Goal: Task Accomplishment & Management: Use online tool/utility

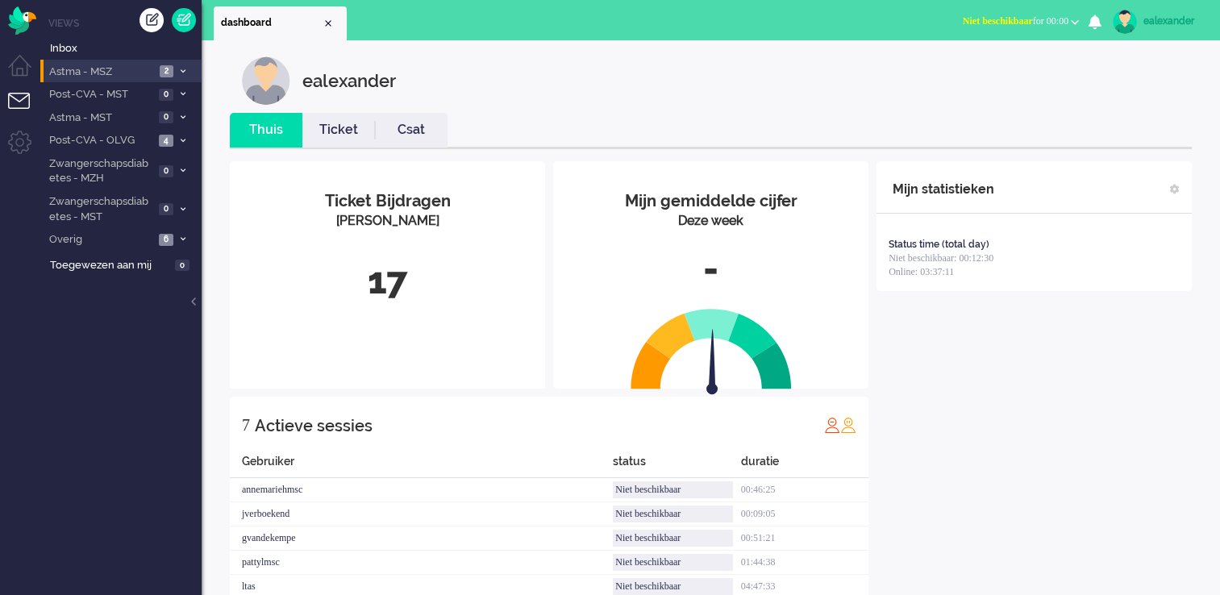
click at [148, 64] on span "Astma - MSZ" at bounding box center [101, 71] width 108 height 15
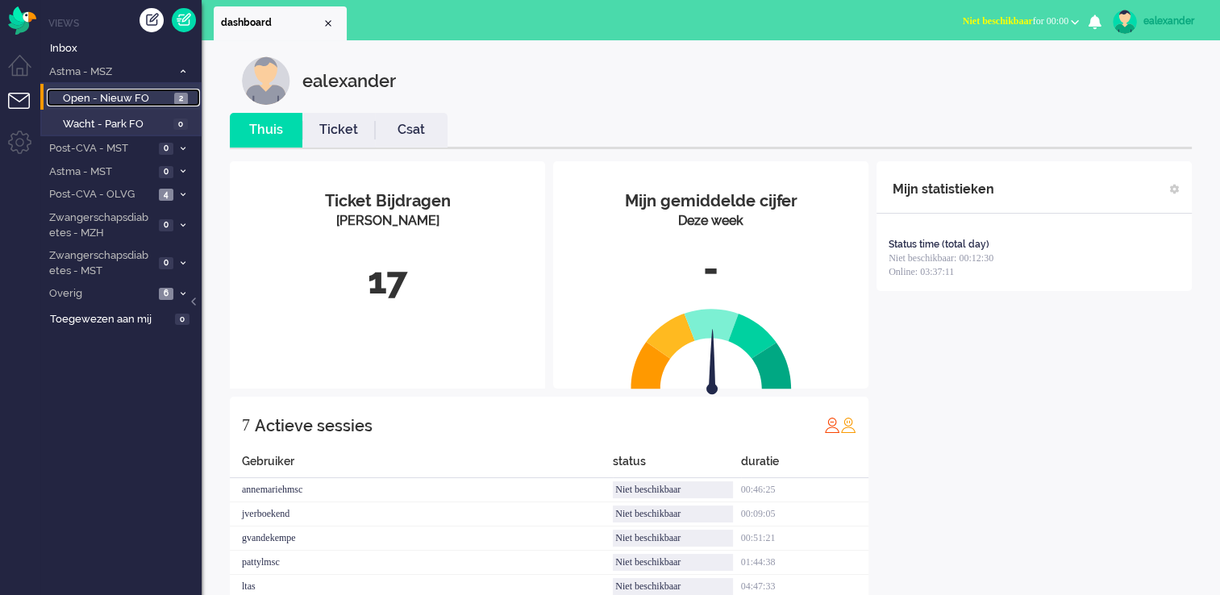
click at [167, 92] on span "Open - Nieuw FO" at bounding box center [116, 98] width 107 height 15
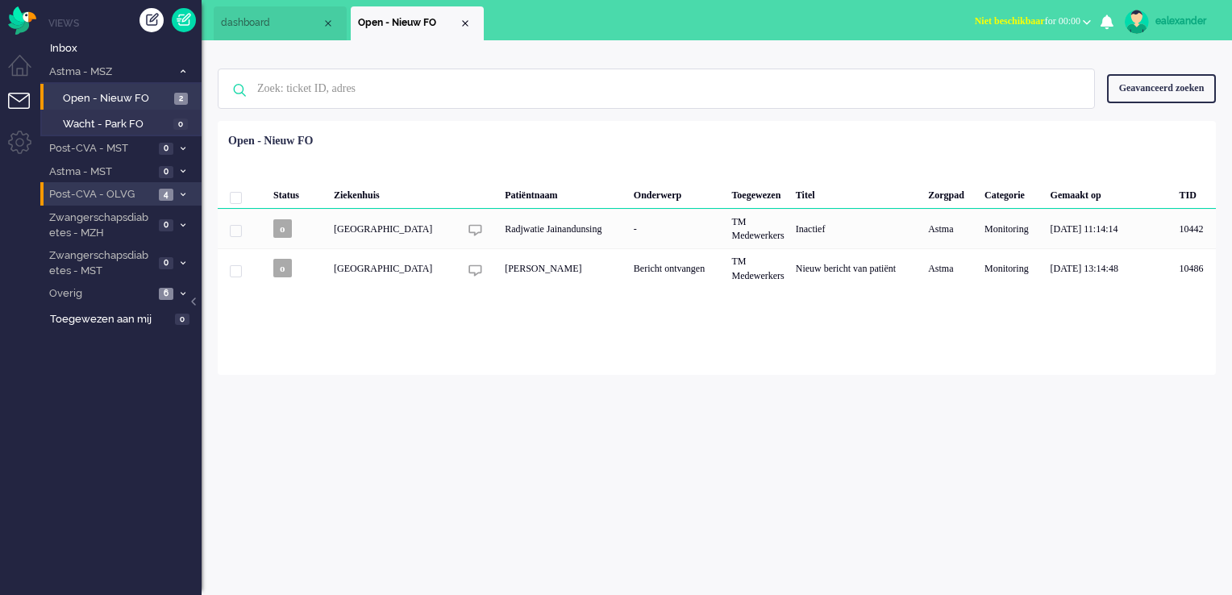
click at [152, 193] on span "Post-CVA - OLVG" at bounding box center [100, 194] width 107 height 15
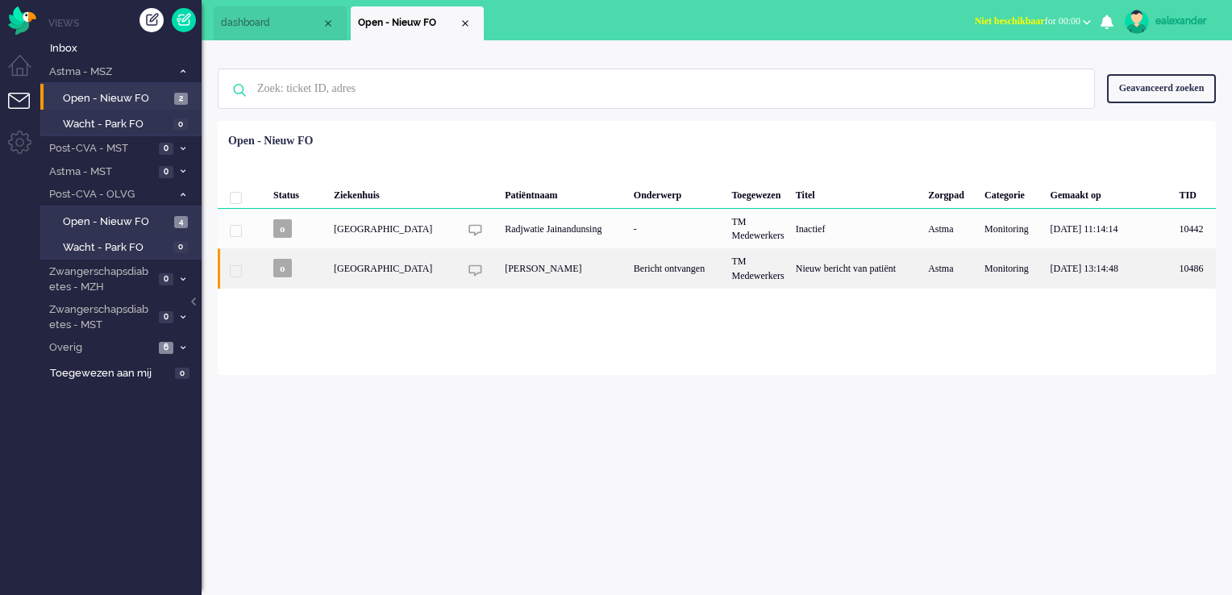
click at [595, 275] on div "[PERSON_NAME]" at bounding box center [563, 268] width 129 height 40
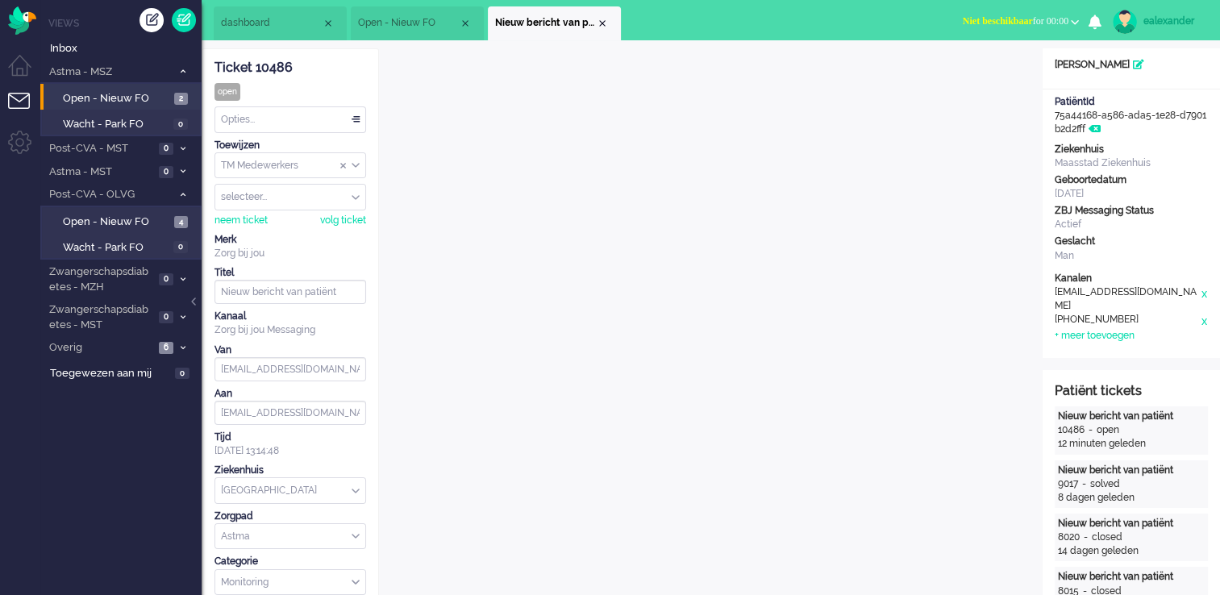
click at [1037, 16] on span "Niet beschikbaar for 00:00" at bounding box center [1016, 20] width 106 height 11
click at [974, 73] on label "Online" at bounding box center [1011, 72] width 127 height 14
click at [360, 166] on input "Assign Group" at bounding box center [290, 165] width 150 height 25
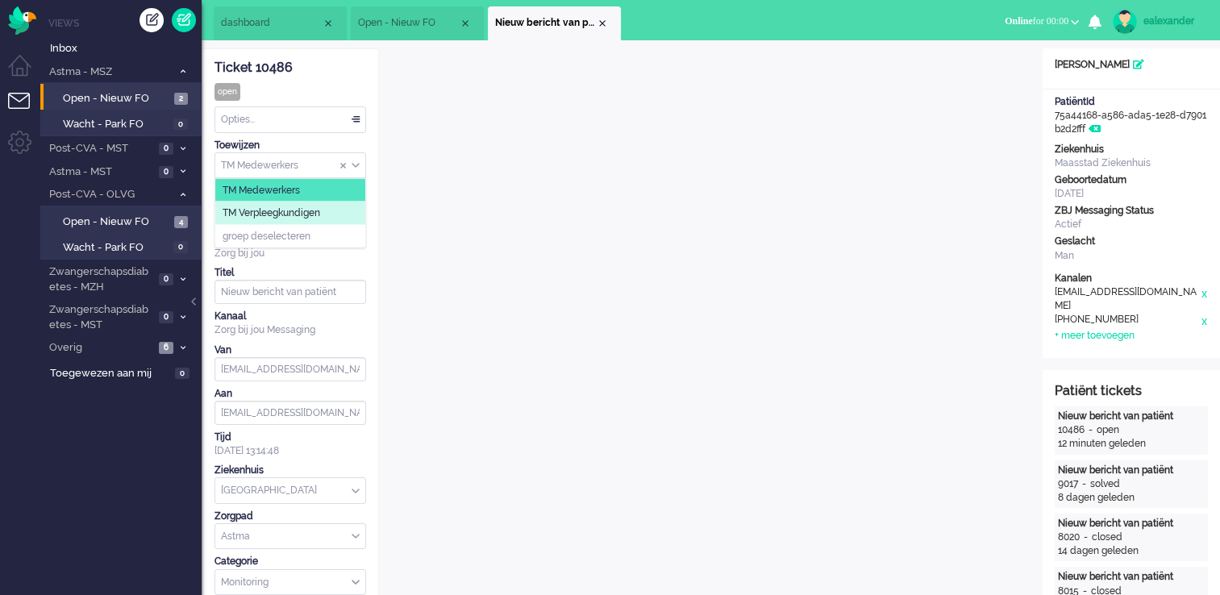
click at [358, 208] on li "TM Verpleegkundigen" at bounding box center [290, 213] width 150 height 23
click at [603, 24] on div "Close tab" at bounding box center [602, 23] width 13 height 13
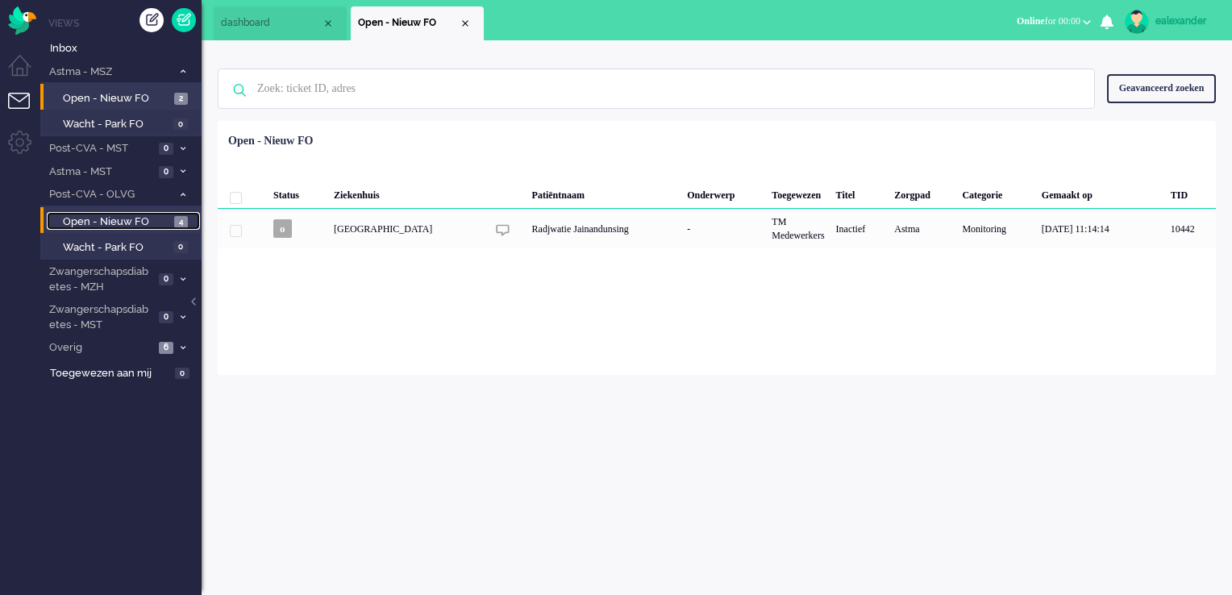
click at [181, 217] on span "4" at bounding box center [181, 222] width 14 height 12
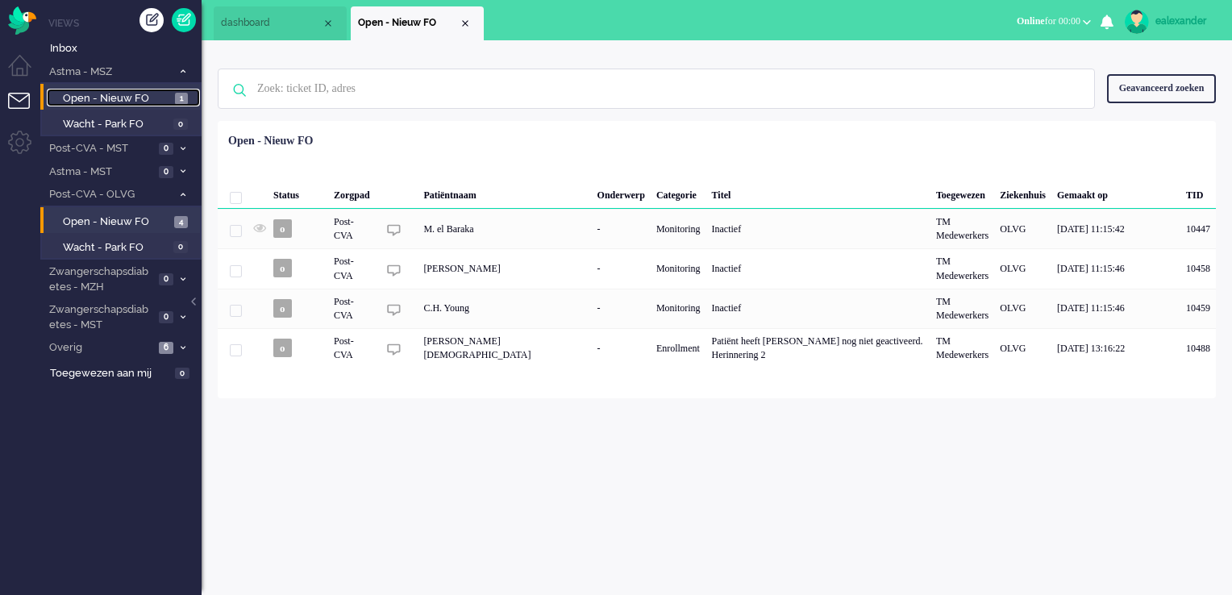
click at [177, 95] on span "1" at bounding box center [181, 99] width 13 height 12
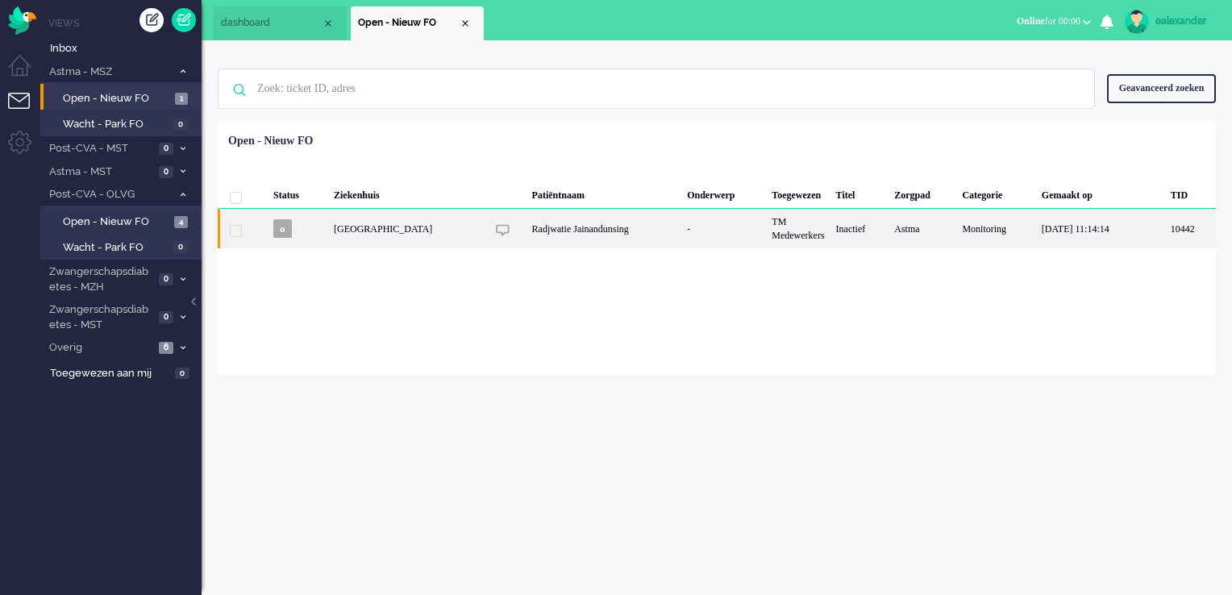
click at [811, 237] on div "TM Medewerkers" at bounding box center [798, 229] width 64 height 40
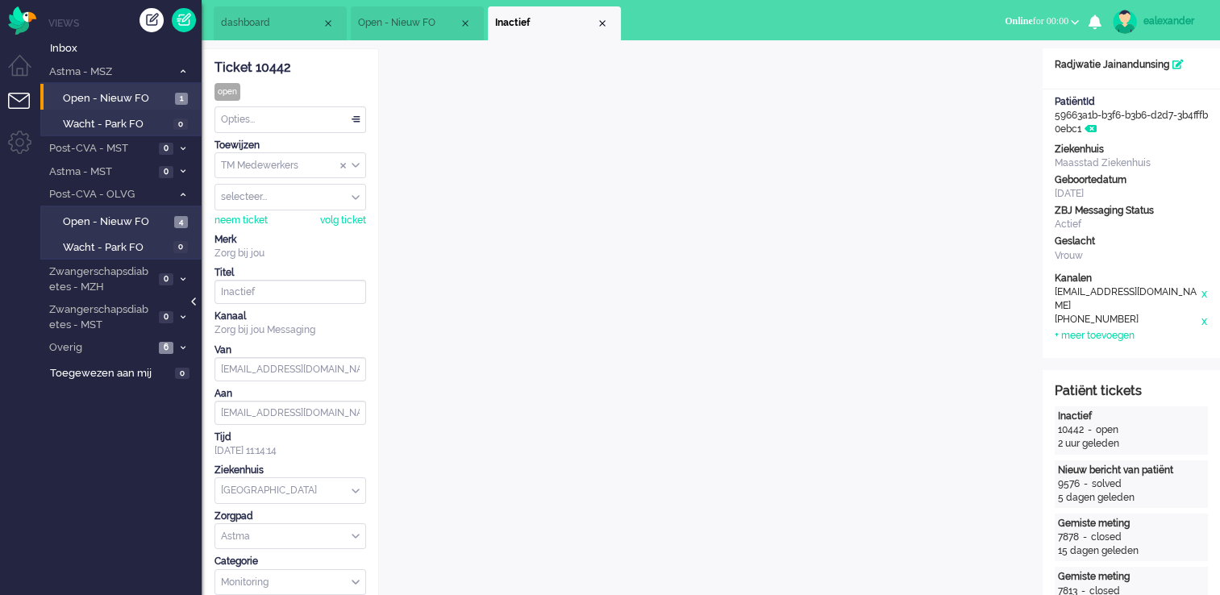
click at [193, 298] on div at bounding box center [195, 309] width 8 height 24
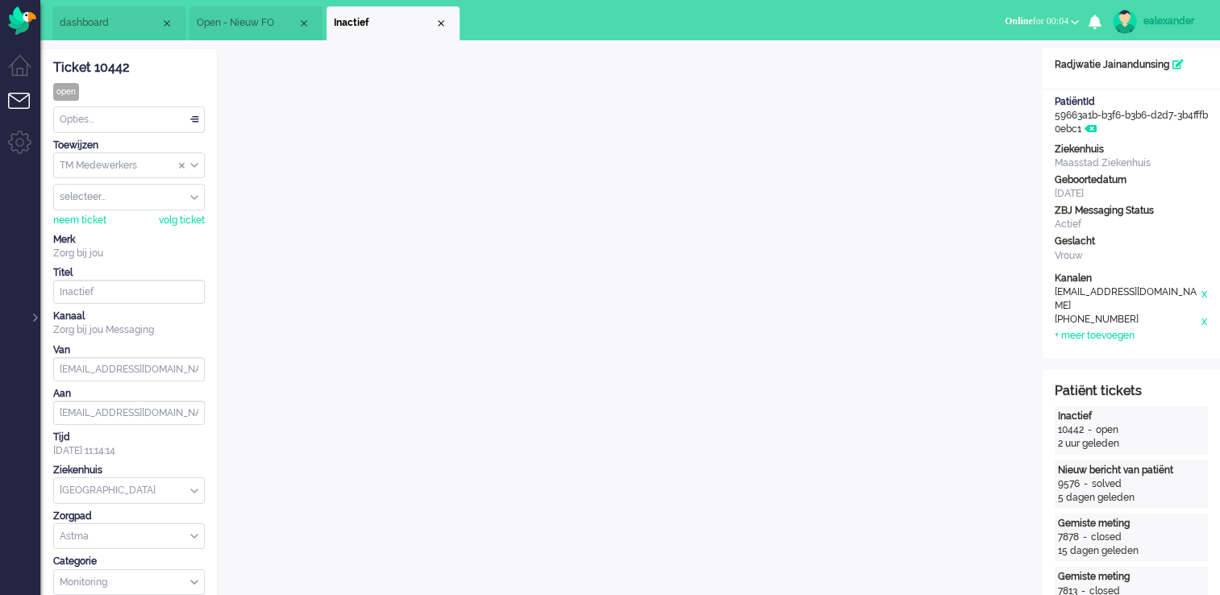
click at [201, 118] on div "Opties..." at bounding box center [129, 119] width 150 height 25
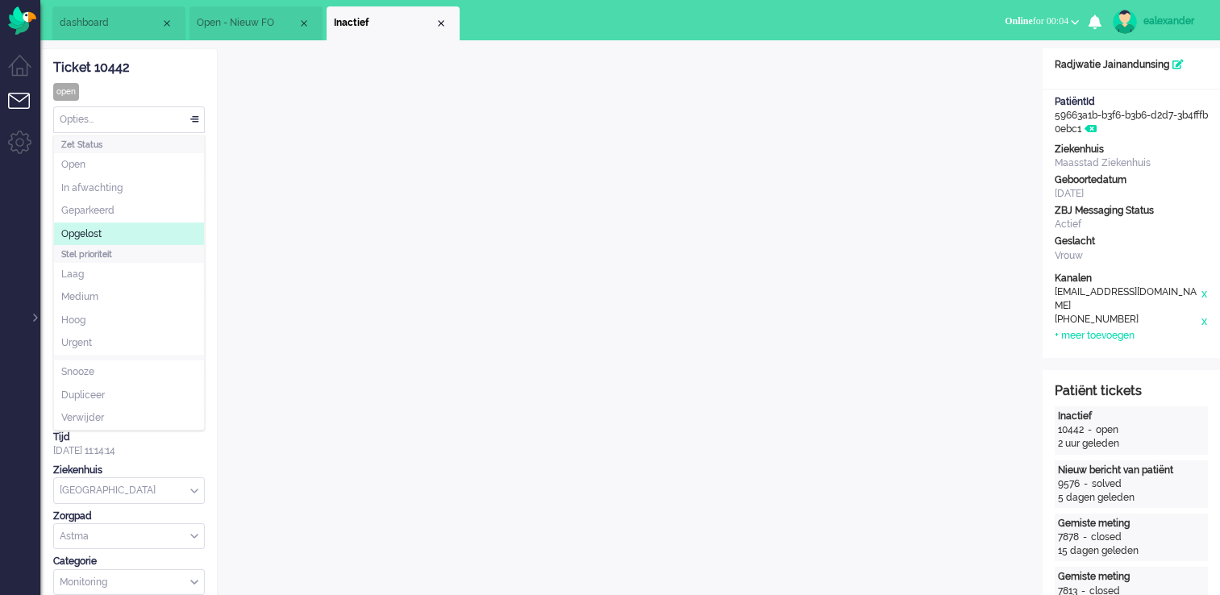
click at [135, 227] on li "Opgelost" at bounding box center [129, 234] width 150 height 23
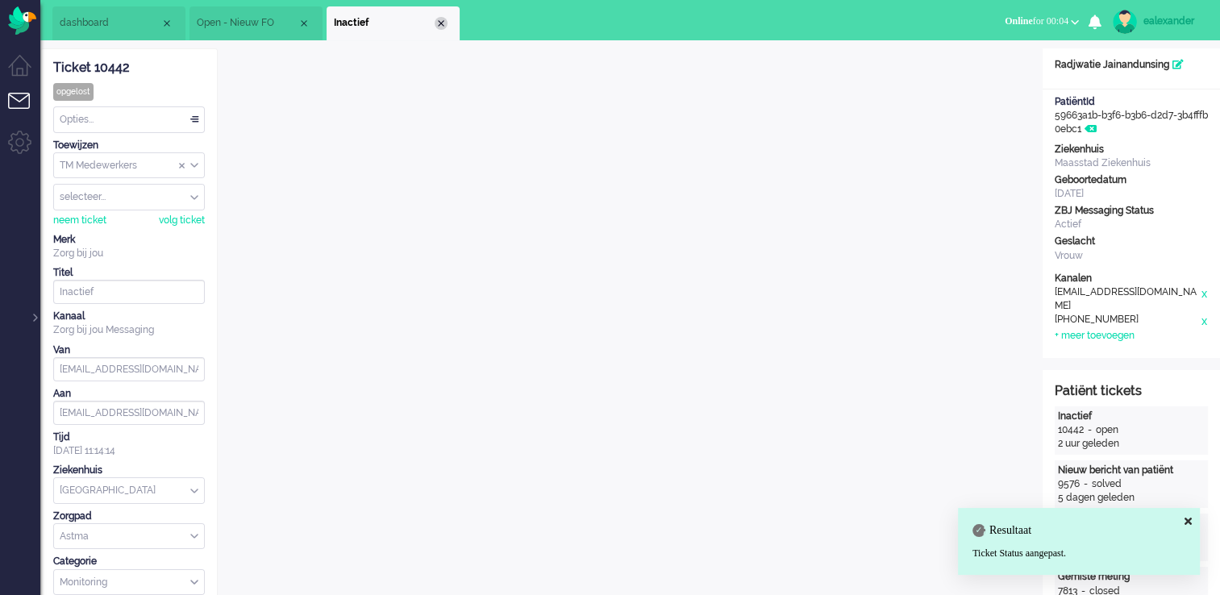
click at [436, 20] on div "Close tab" at bounding box center [441, 23] width 13 height 13
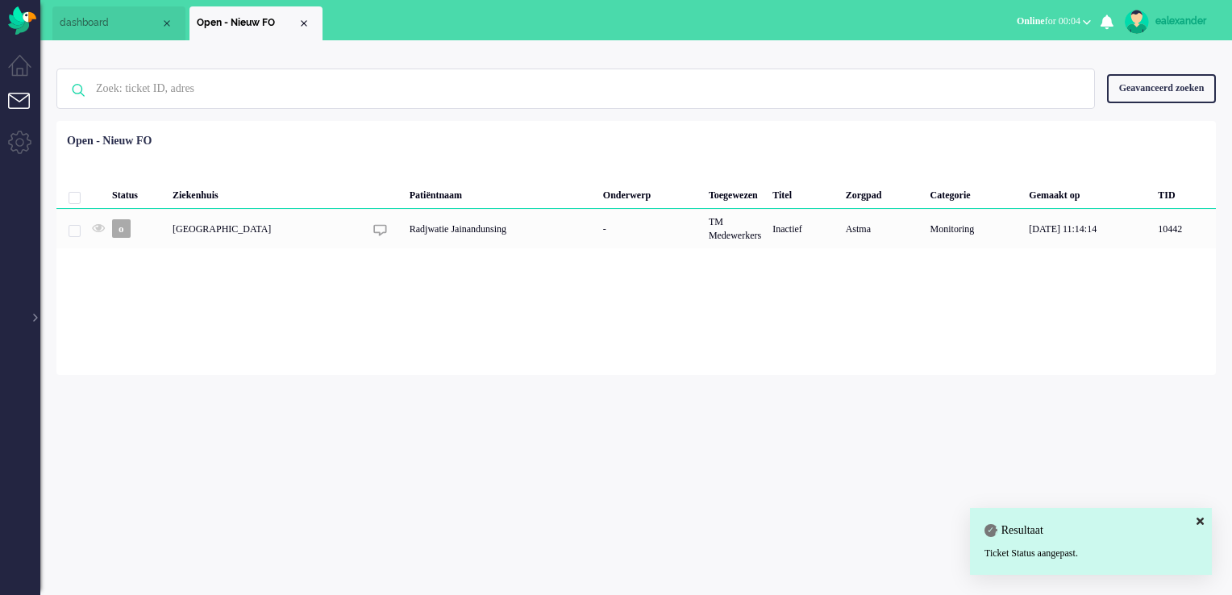
drag, startPoint x: 308, startPoint y: 24, endPoint x: 212, endPoint y: 107, distance: 126.9
click at [306, 27] on div "Close tab" at bounding box center [303, 23] width 13 height 13
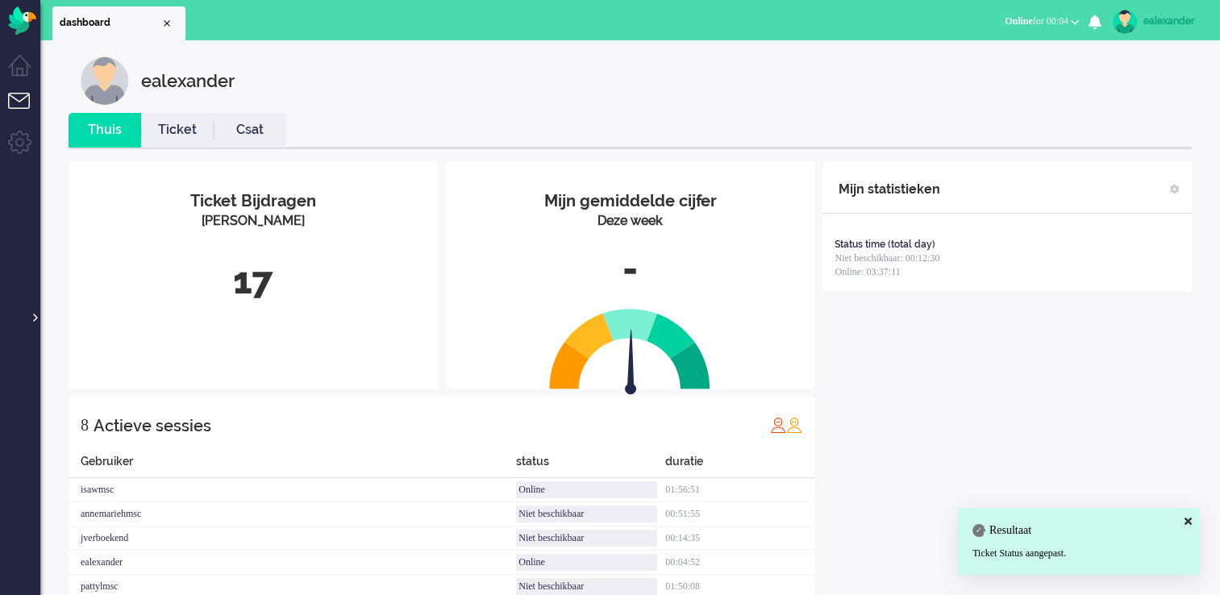
click at [34, 314] on div at bounding box center [34, 309] width 8 height 24
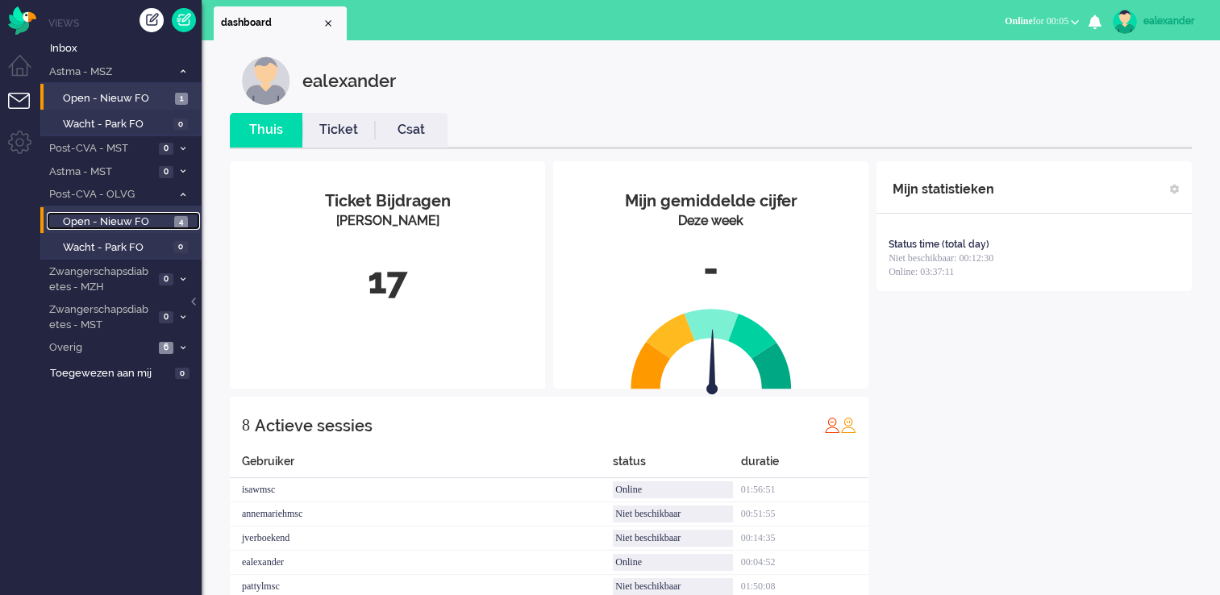
click at [158, 222] on span "Open - Nieuw FO" at bounding box center [116, 221] width 107 height 15
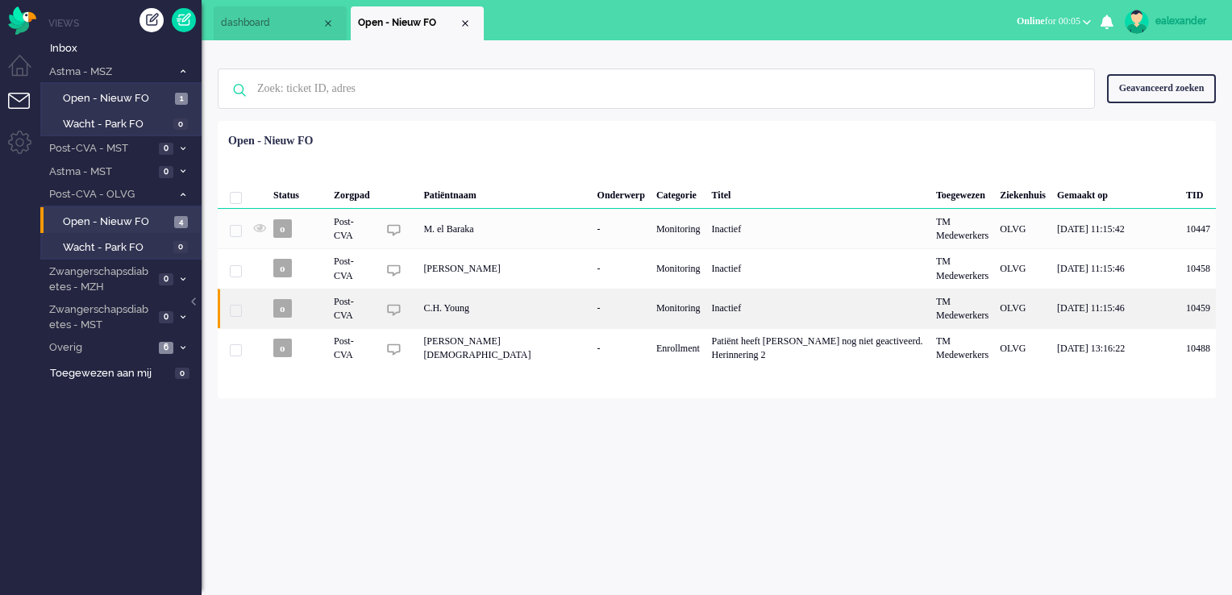
click at [738, 310] on div "Inactief" at bounding box center [818, 309] width 224 height 40
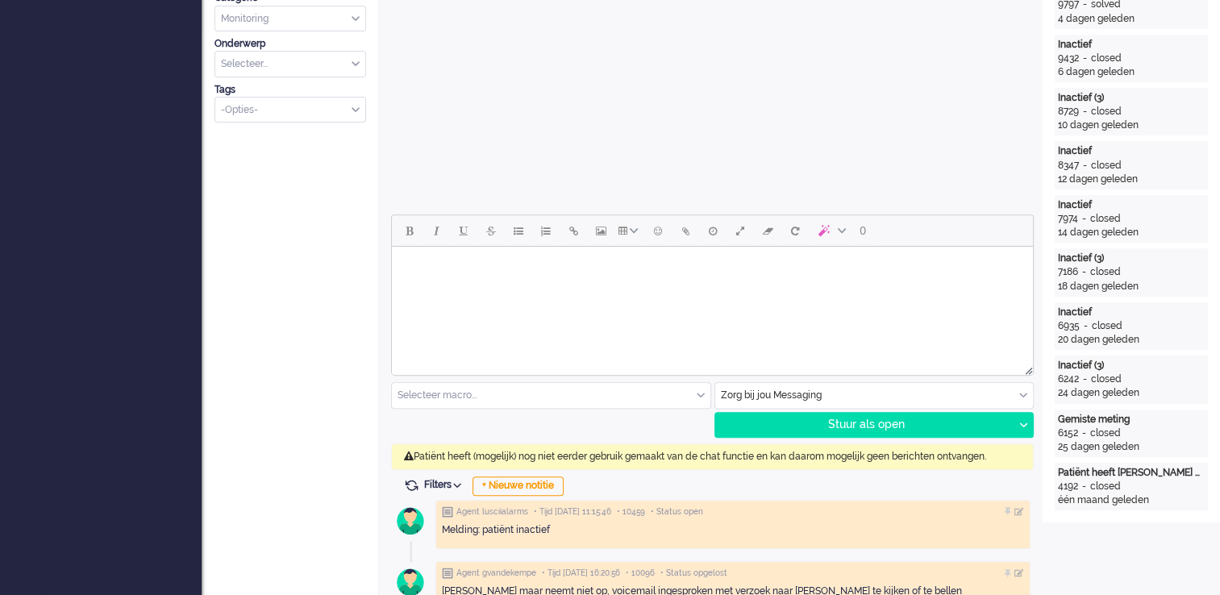
scroll to position [564, 0]
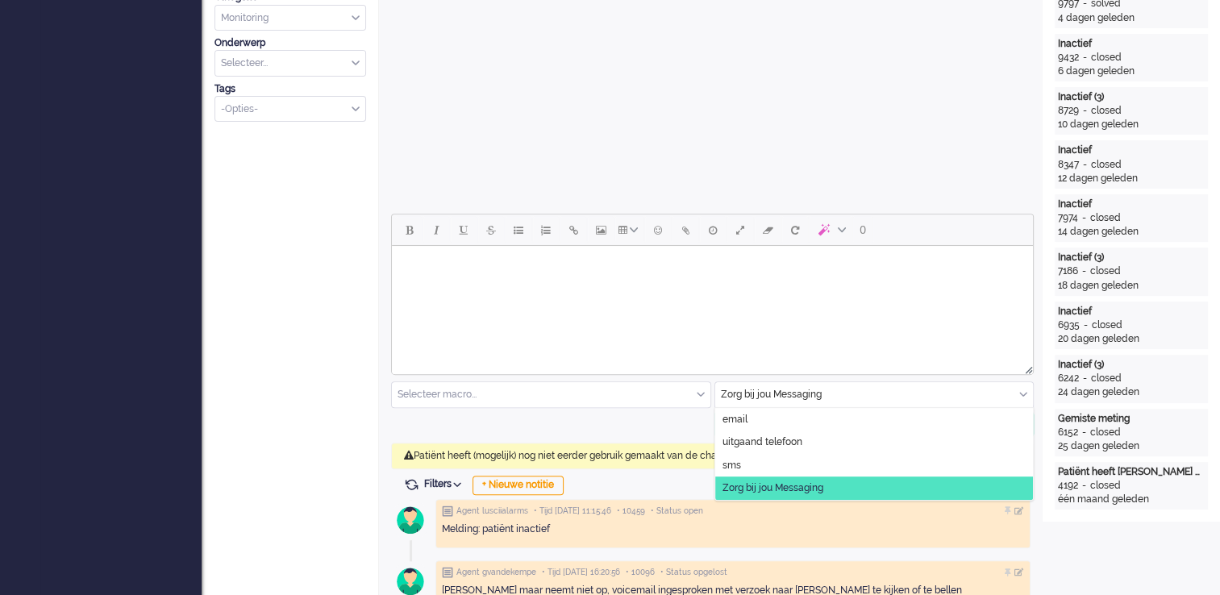
click at [1020, 395] on div "Zorg bij jou Messaging" at bounding box center [874, 394] width 318 height 25
click at [813, 442] on li "uitgaand telefoon" at bounding box center [874, 441] width 318 height 23
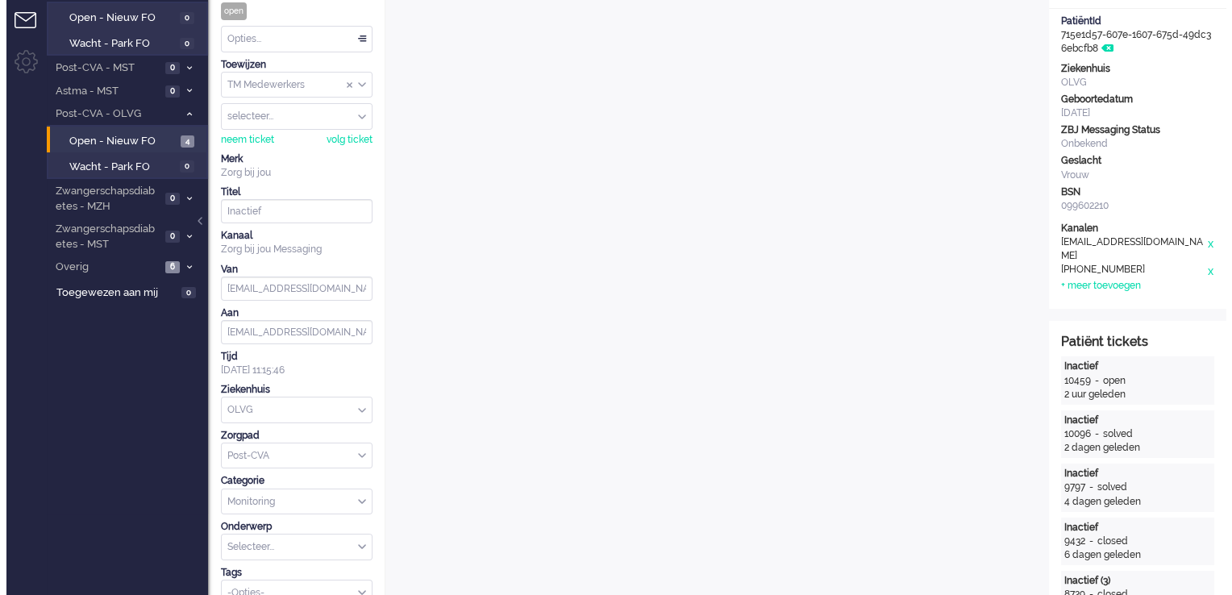
scroll to position [0, 0]
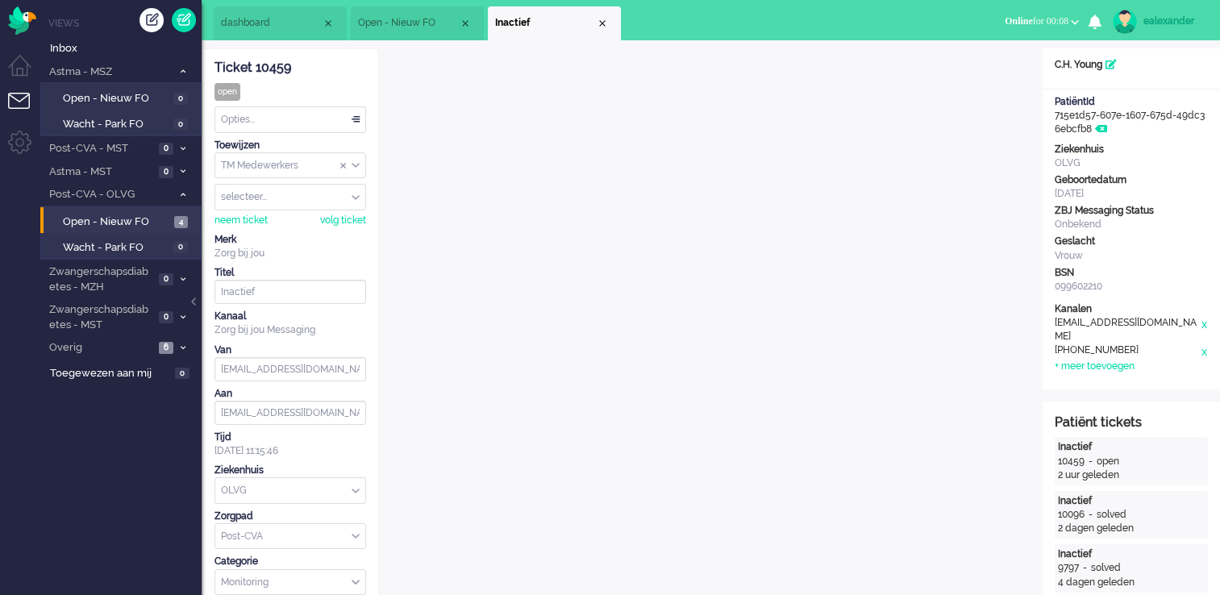
click at [286, 67] on div "Ticket 10459" at bounding box center [290, 68] width 152 height 19
click at [450, 23] on span "Open - Nieuw FO" at bounding box center [408, 23] width 101 height 14
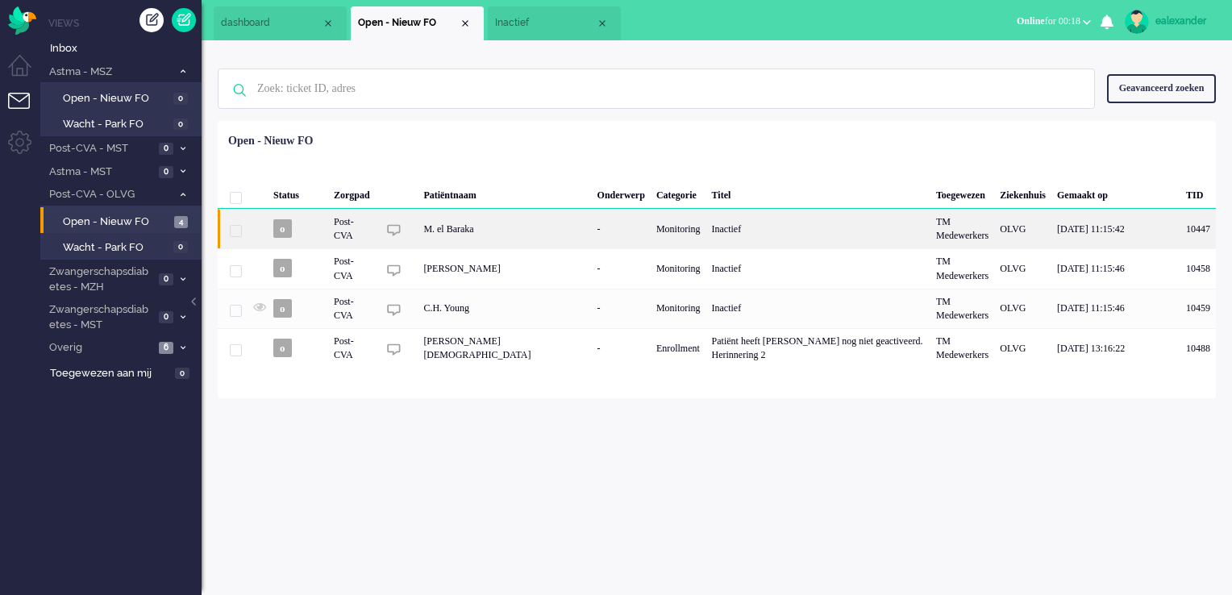
click at [706, 221] on div "Inactief" at bounding box center [818, 229] width 224 height 40
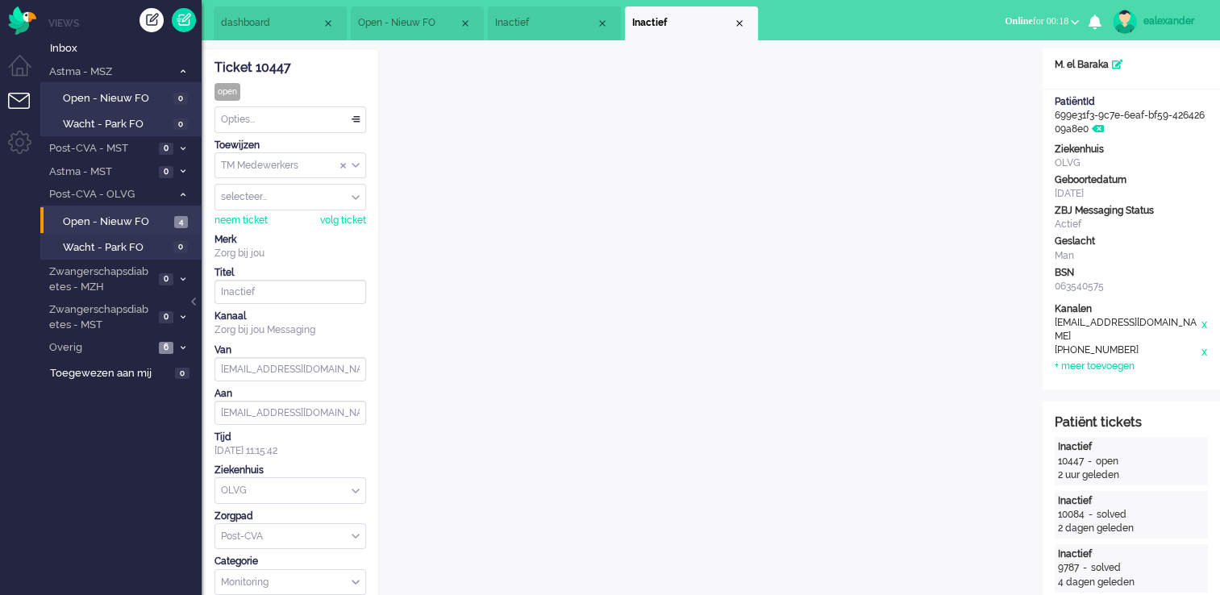
click at [389, 9] on li "Open - Nieuw FO" at bounding box center [417, 23] width 133 height 34
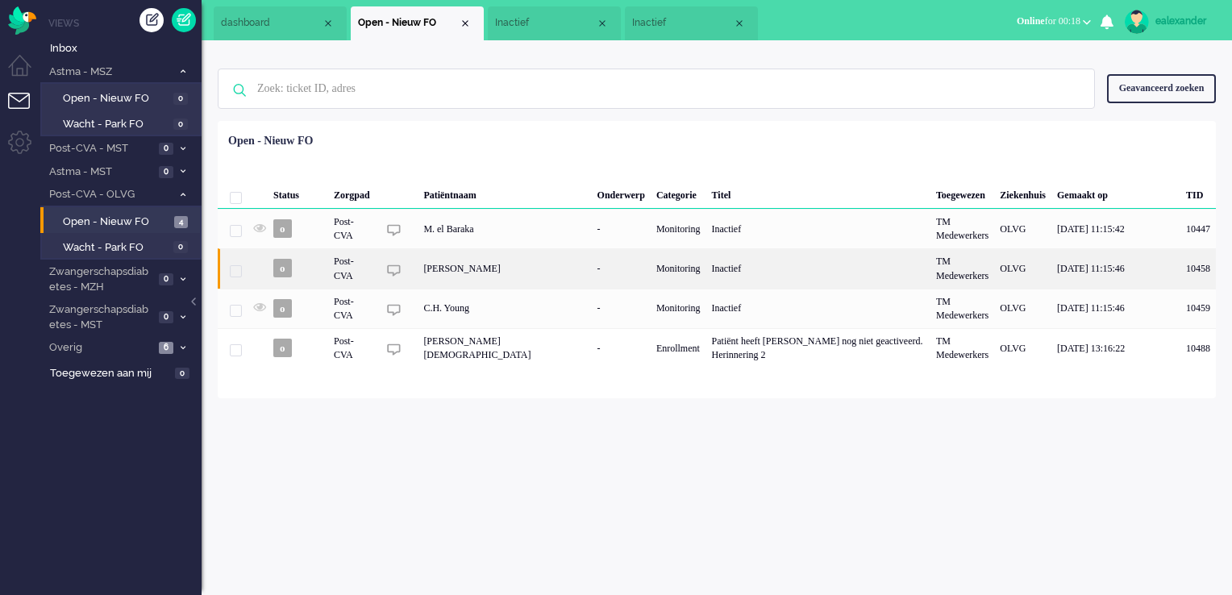
click at [474, 275] on div "[PERSON_NAME]" at bounding box center [504, 268] width 173 height 40
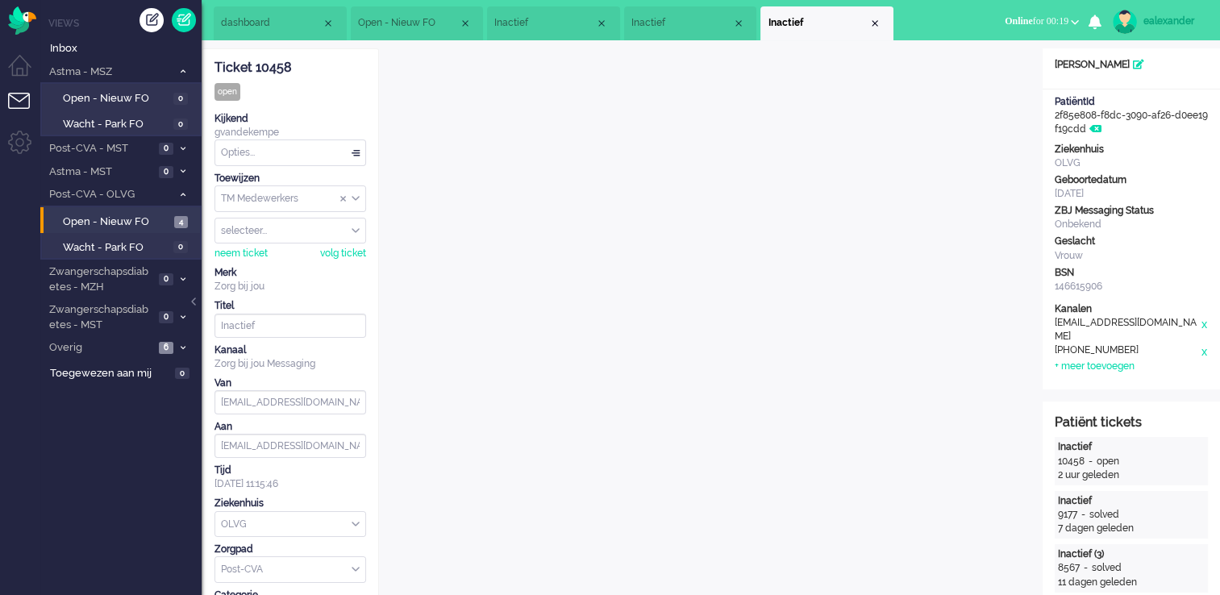
click at [548, 24] on span "Inactief" at bounding box center [544, 23] width 101 height 14
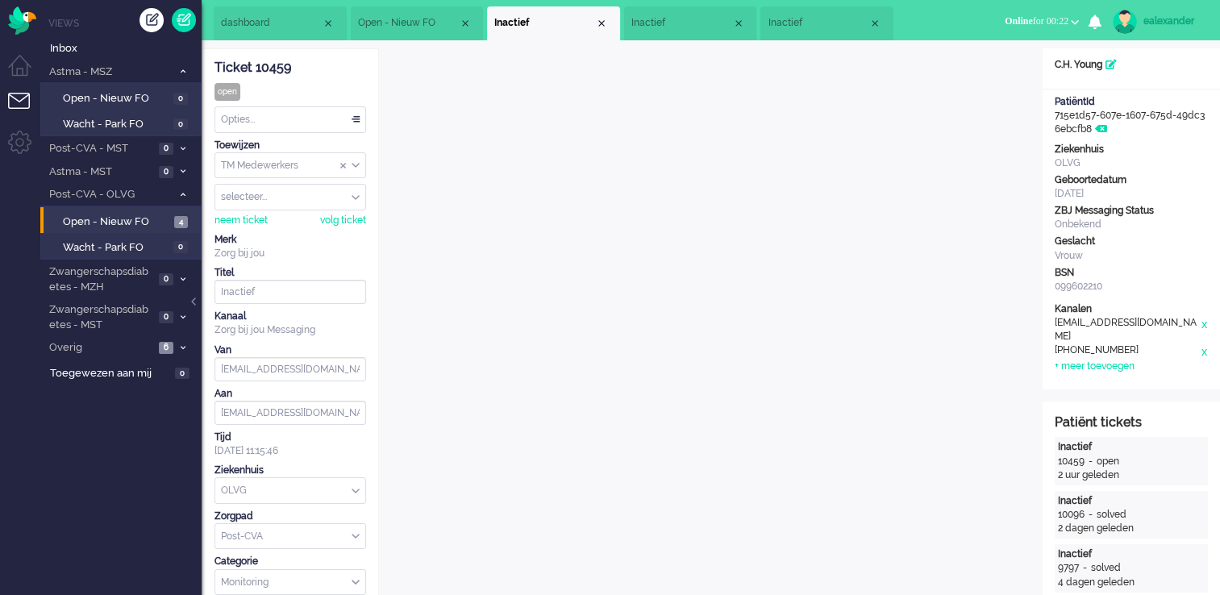
click at [793, 28] on span "Inactief" at bounding box center [817, 23] width 101 height 14
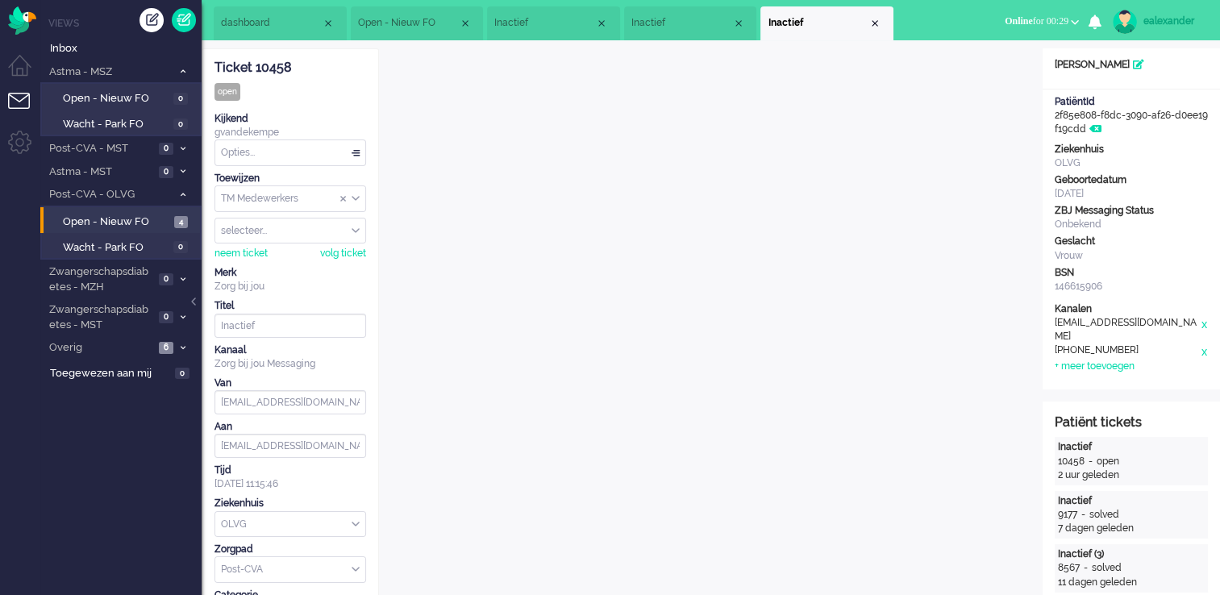
click at [558, 21] on span "Inactief" at bounding box center [544, 23] width 101 height 14
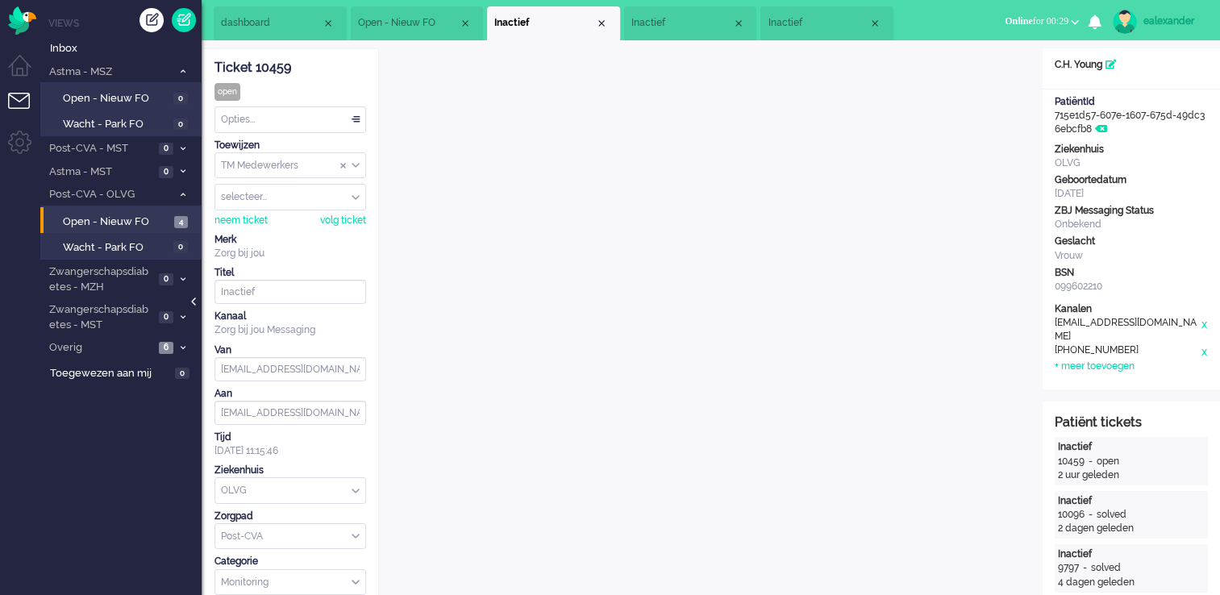
click at [193, 304] on div at bounding box center [195, 309] width 8 height 24
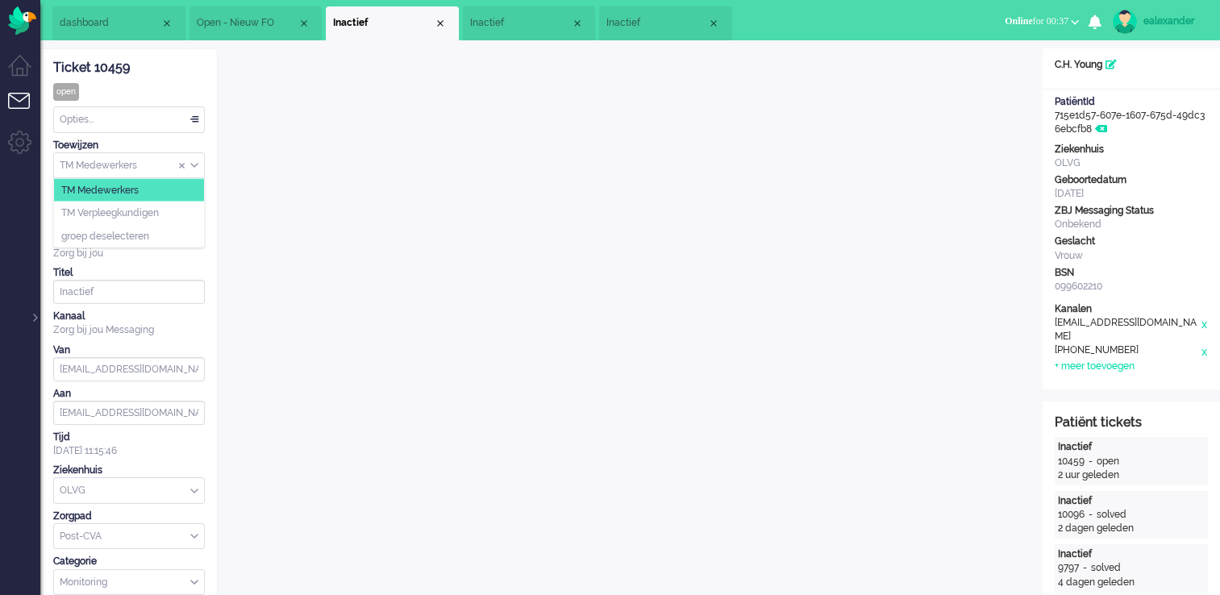
click at [198, 167] on div "TM Medewerkers" at bounding box center [129, 165] width 150 height 25
click at [189, 211] on li "TM Verpleegkundigen" at bounding box center [129, 213] width 150 height 23
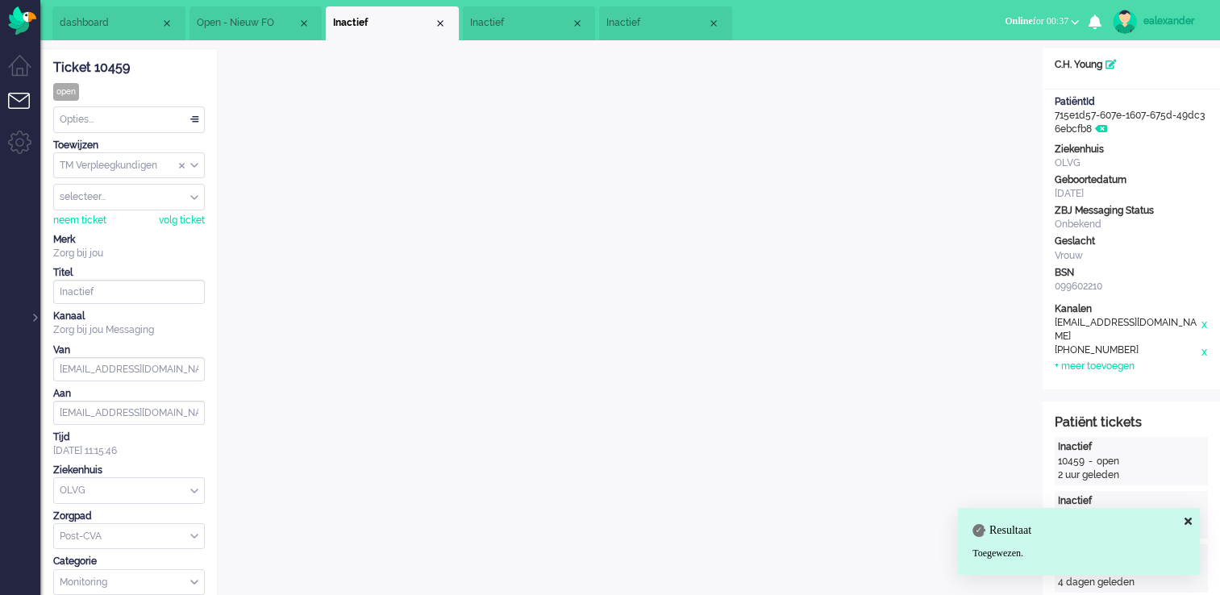
click at [501, 19] on span "Inactief" at bounding box center [520, 23] width 101 height 14
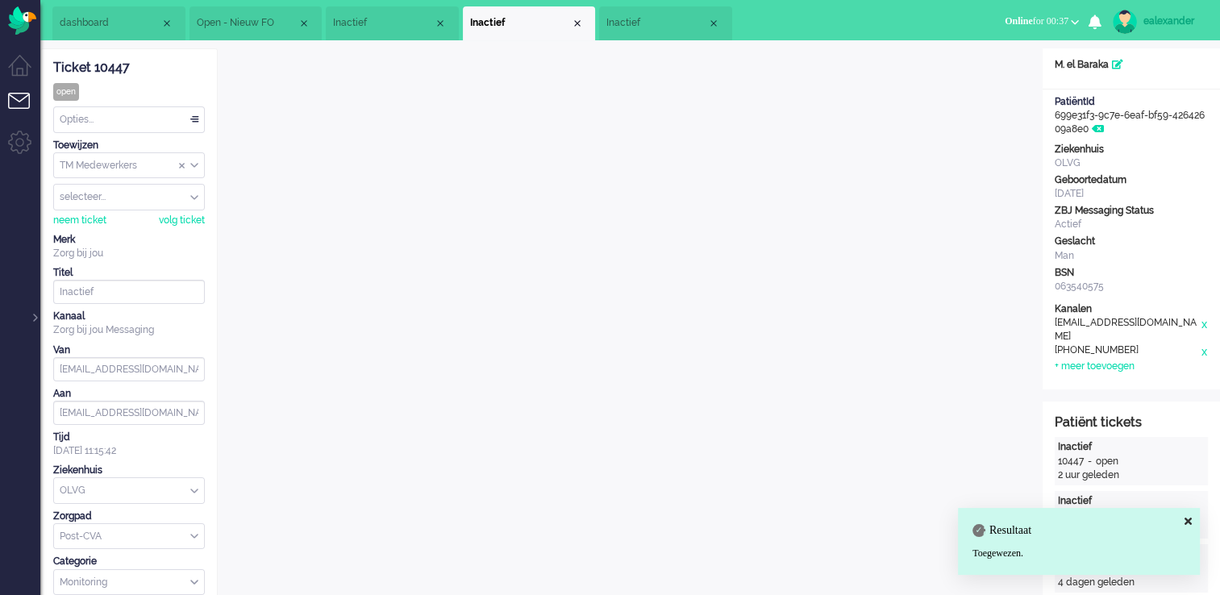
click at [628, 10] on li "Inactief" at bounding box center [665, 23] width 133 height 34
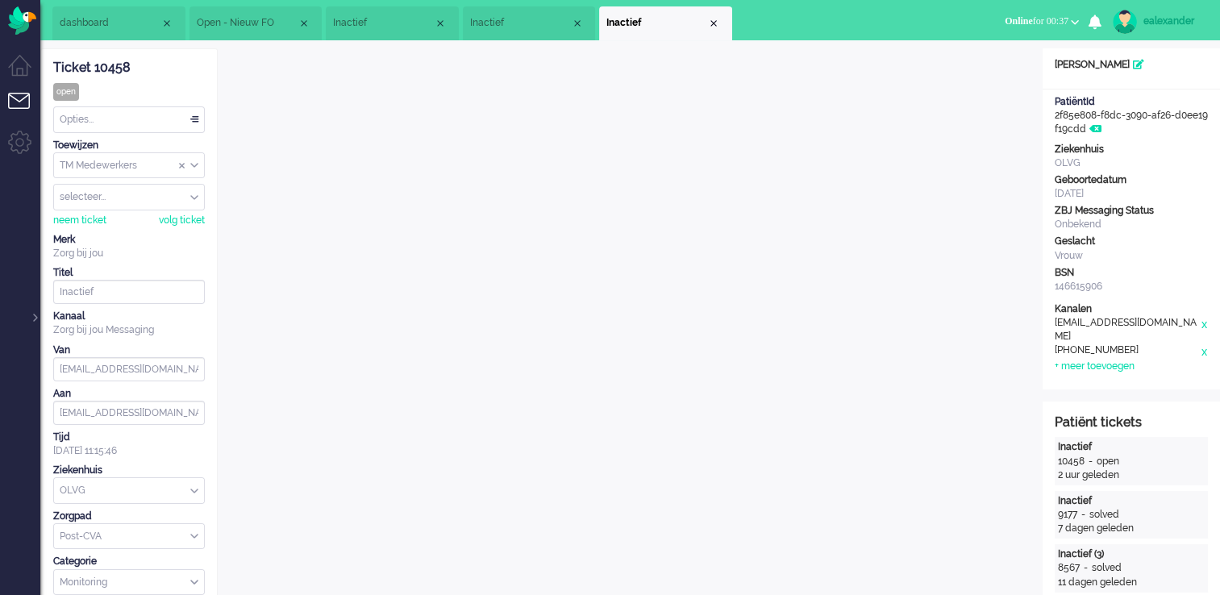
click at [193, 164] on div "TM Medewerkers" at bounding box center [129, 165] width 150 height 25
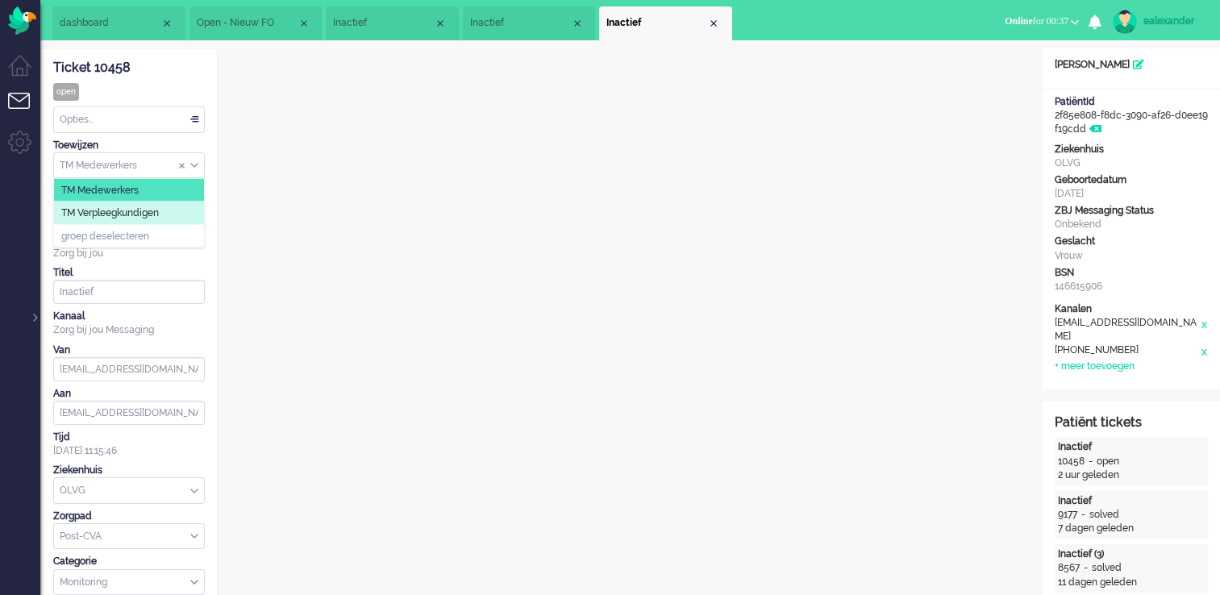
click at [192, 206] on li "TM Verpleegkundigen" at bounding box center [129, 213] width 150 height 23
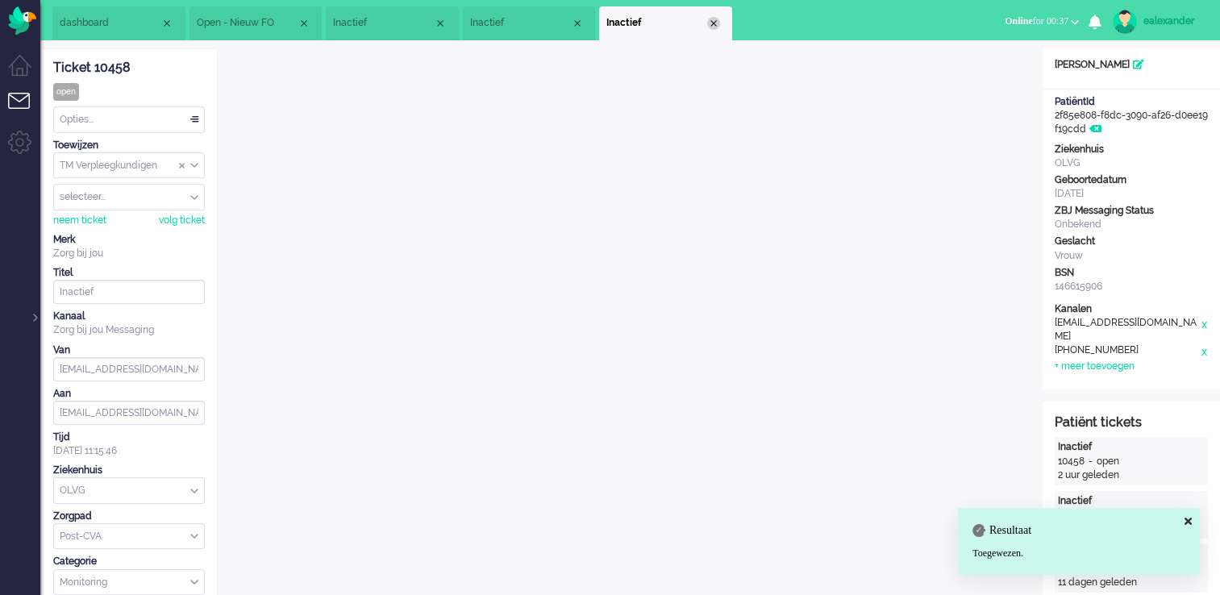
click at [716, 23] on div "Close tab" at bounding box center [713, 23] width 13 height 13
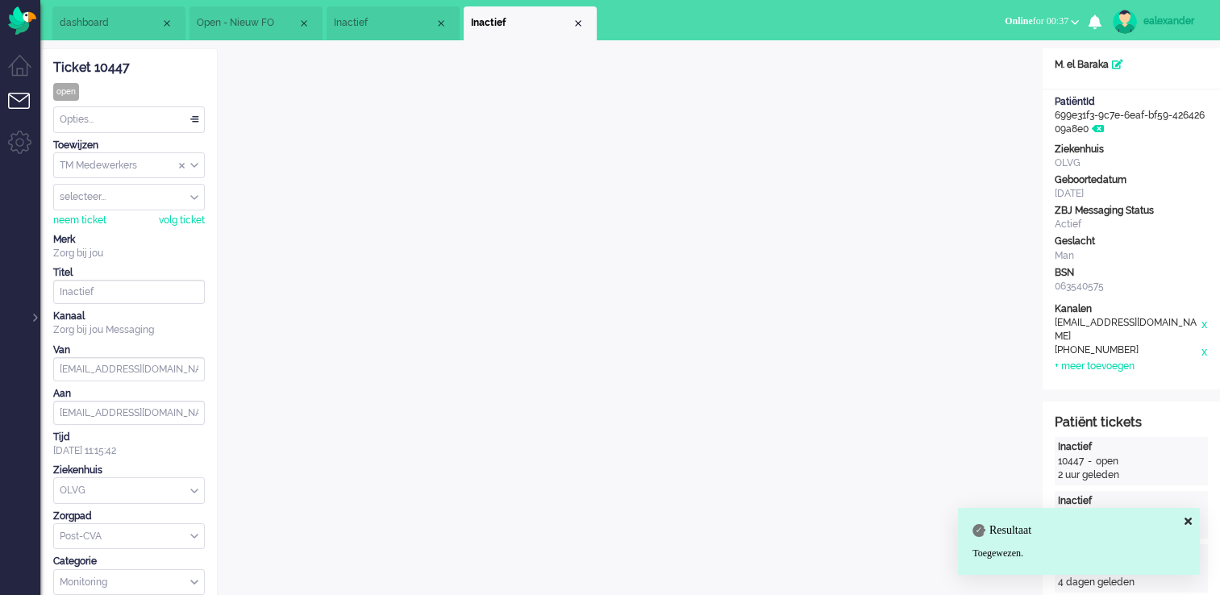
click at [367, 24] on span "Inactief" at bounding box center [384, 23] width 101 height 14
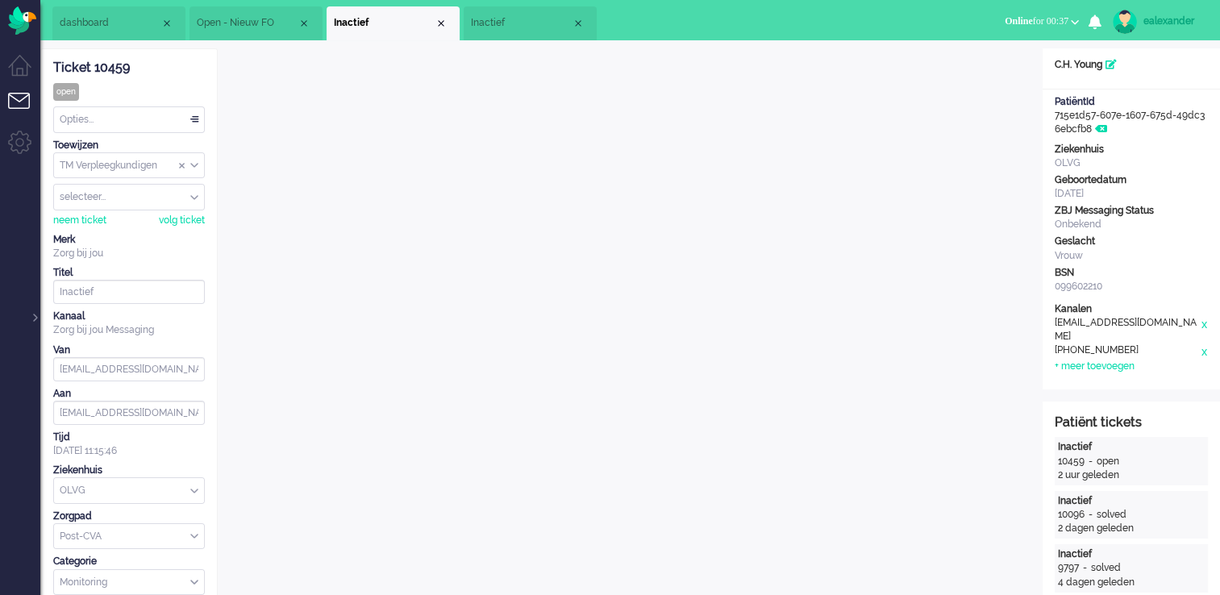
click at [442, 23] on div "Close tab" at bounding box center [441, 23] width 13 height 13
click at [223, 22] on span "Open - Nieuw FO" at bounding box center [247, 23] width 101 height 14
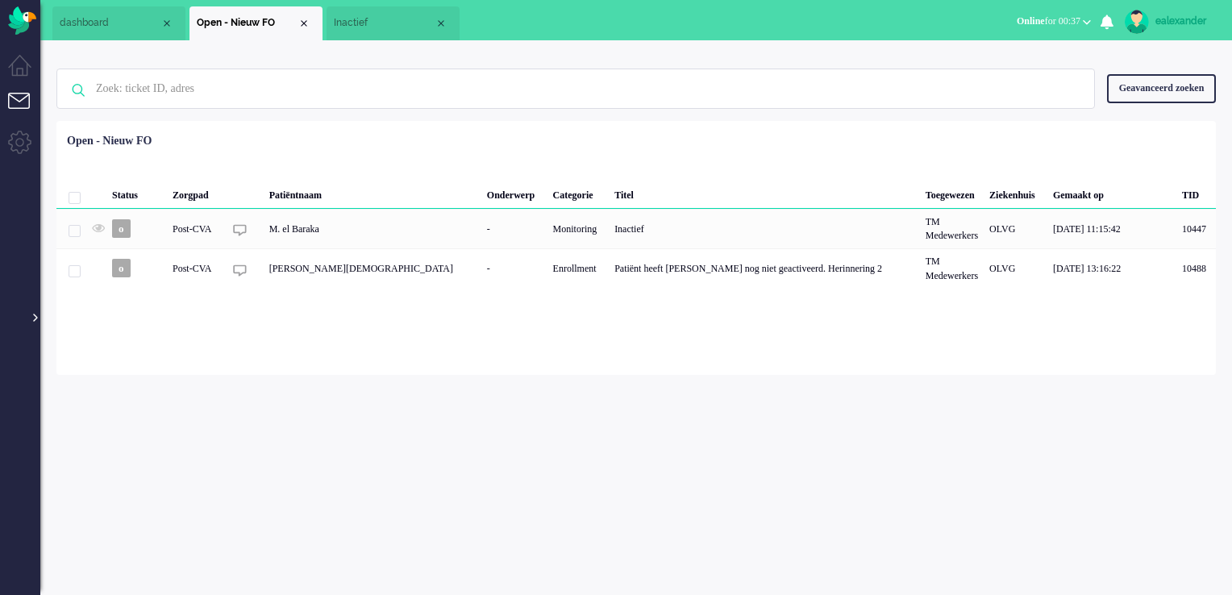
click at [35, 321] on div at bounding box center [34, 309] width 8 height 24
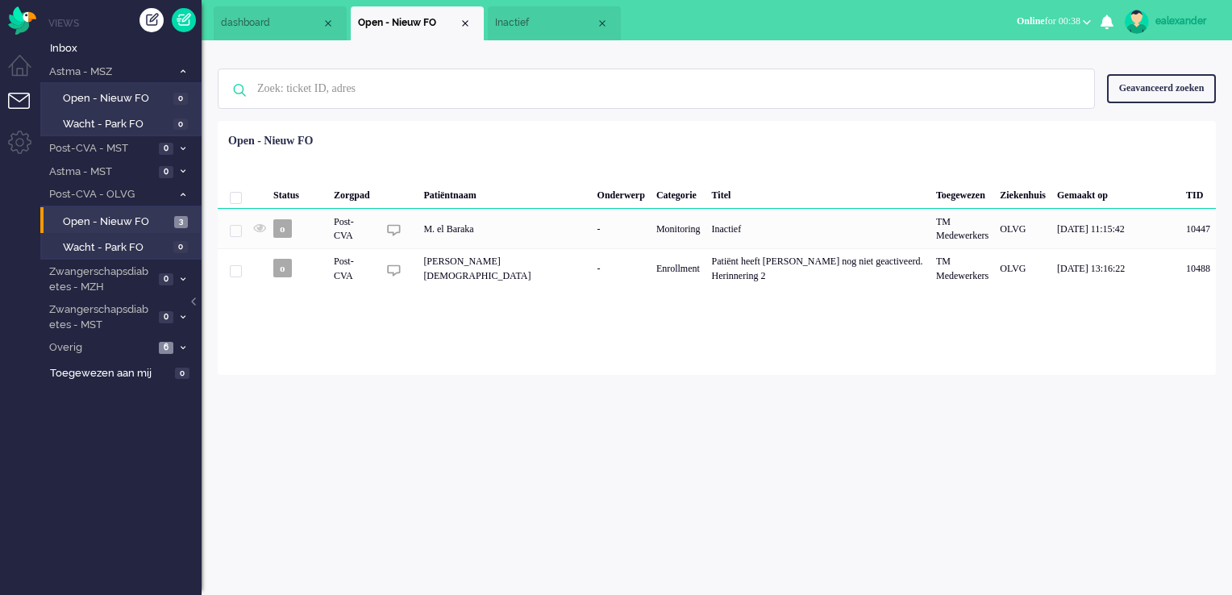
click at [522, 18] on span "Inactief" at bounding box center [545, 23] width 101 height 14
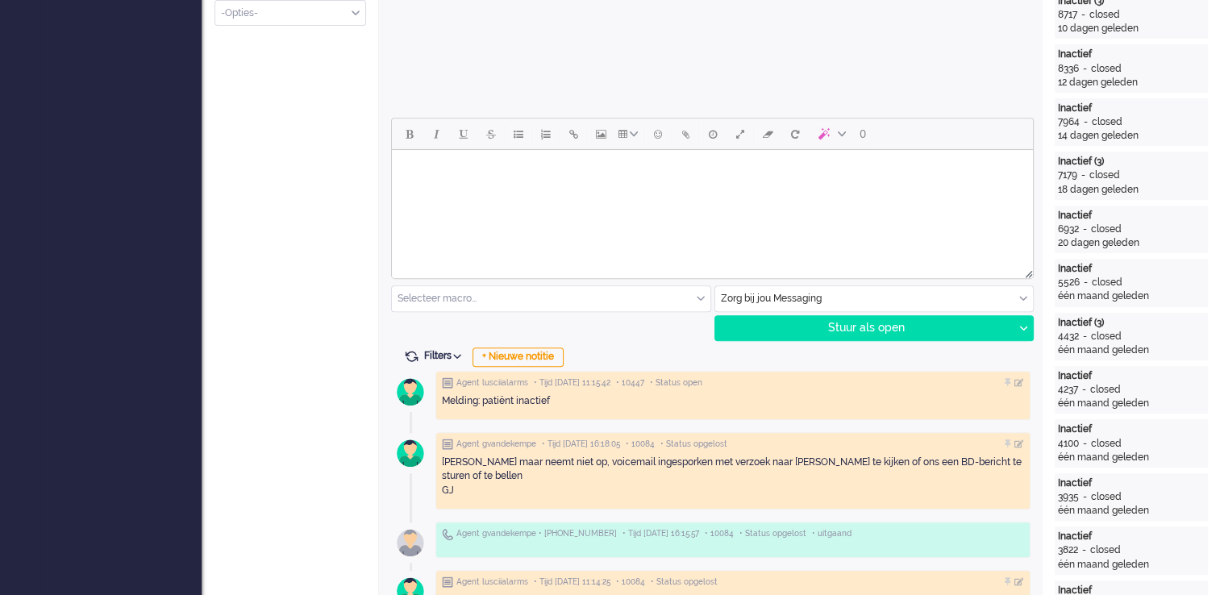
scroll to position [645, 0]
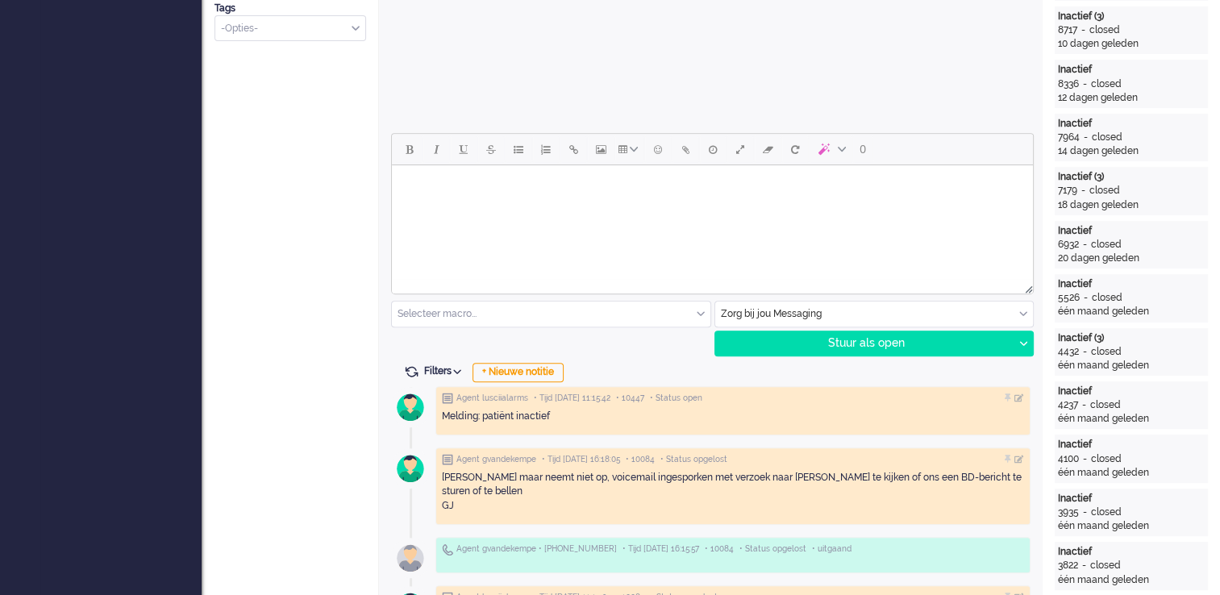
click at [1026, 314] on div "Zorg bij jou Messaging" at bounding box center [874, 314] width 318 height 25
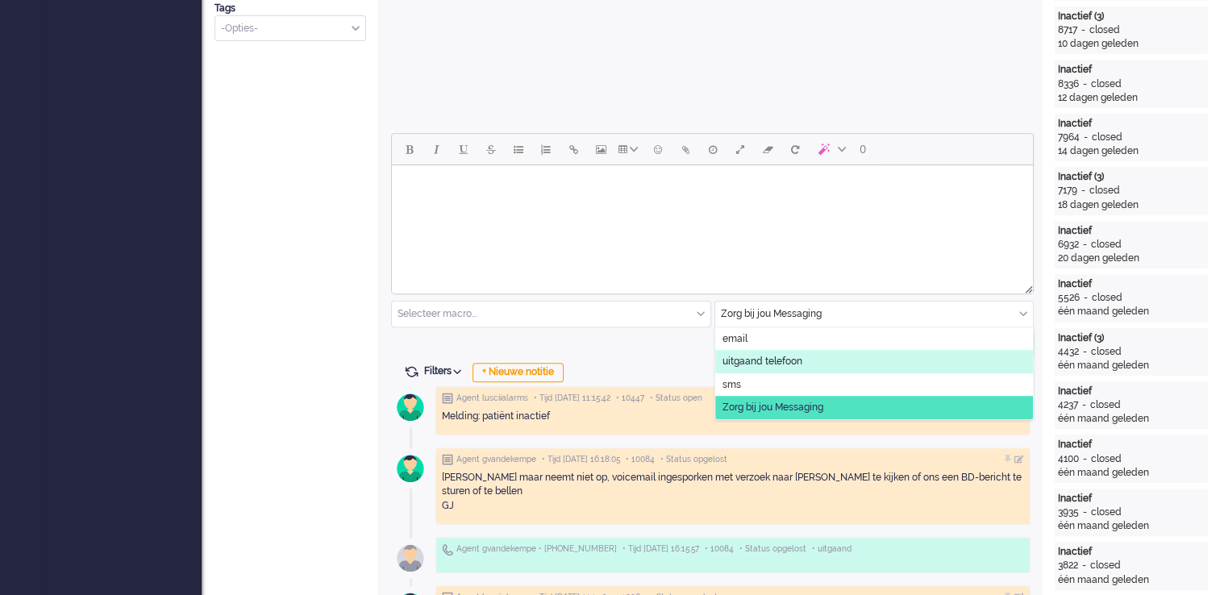
click at [800, 366] on span "uitgaand telefoon" at bounding box center [762, 362] width 80 height 14
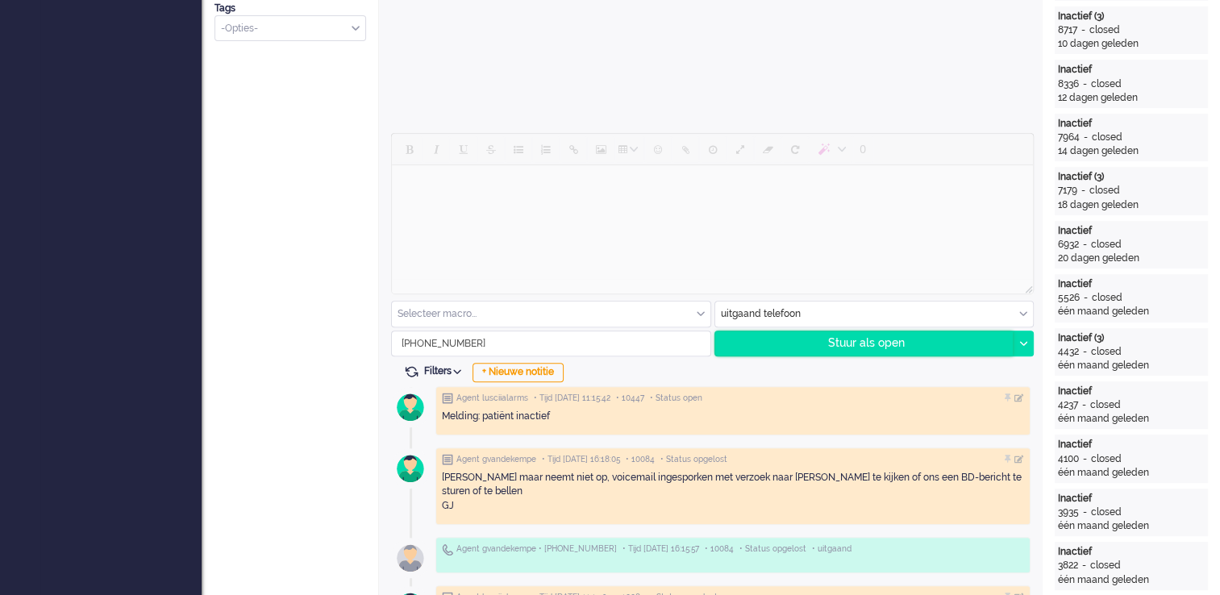
click at [846, 344] on div "Stuur als open" at bounding box center [864, 343] width 298 height 24
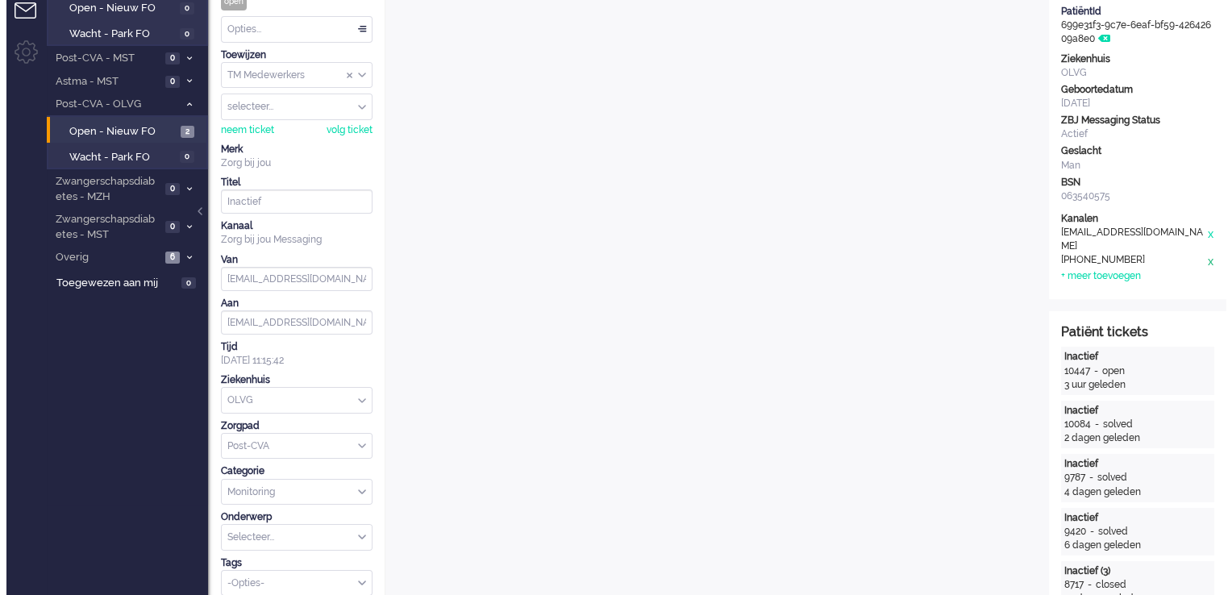
scroll to position [0, 0]
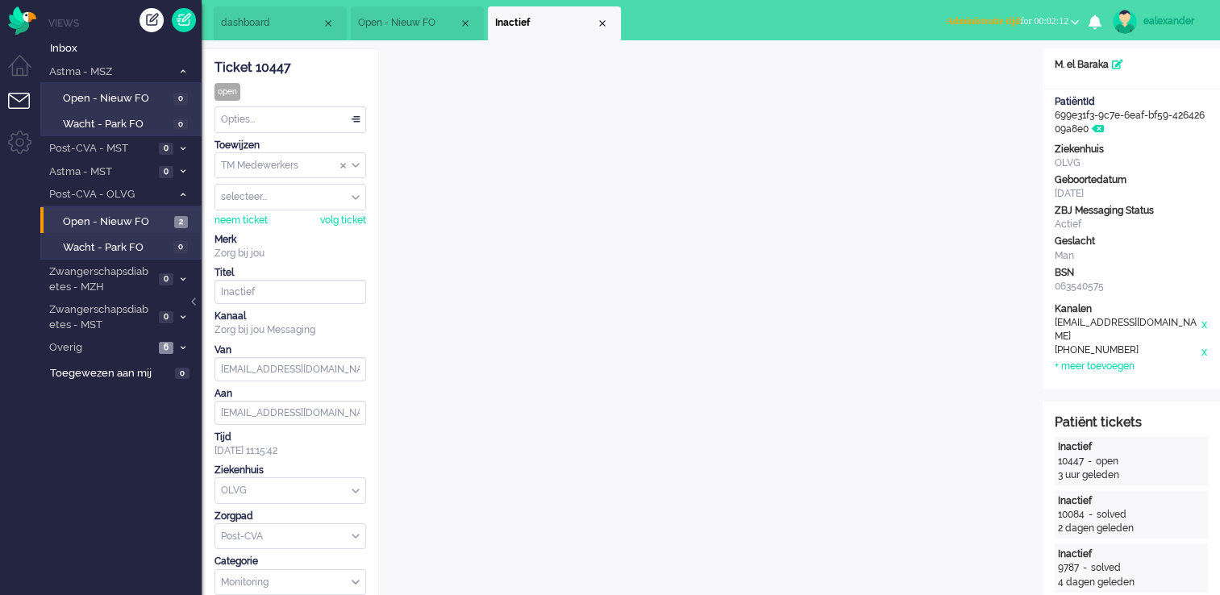
click at [355, 163] on div "TM Medewerkers" at bounding box center [290, 165] width 150 height 25
click at [348, 211] on li "TM Verpleegkundigen" at bounding box center [290, 213] width 150 height 23
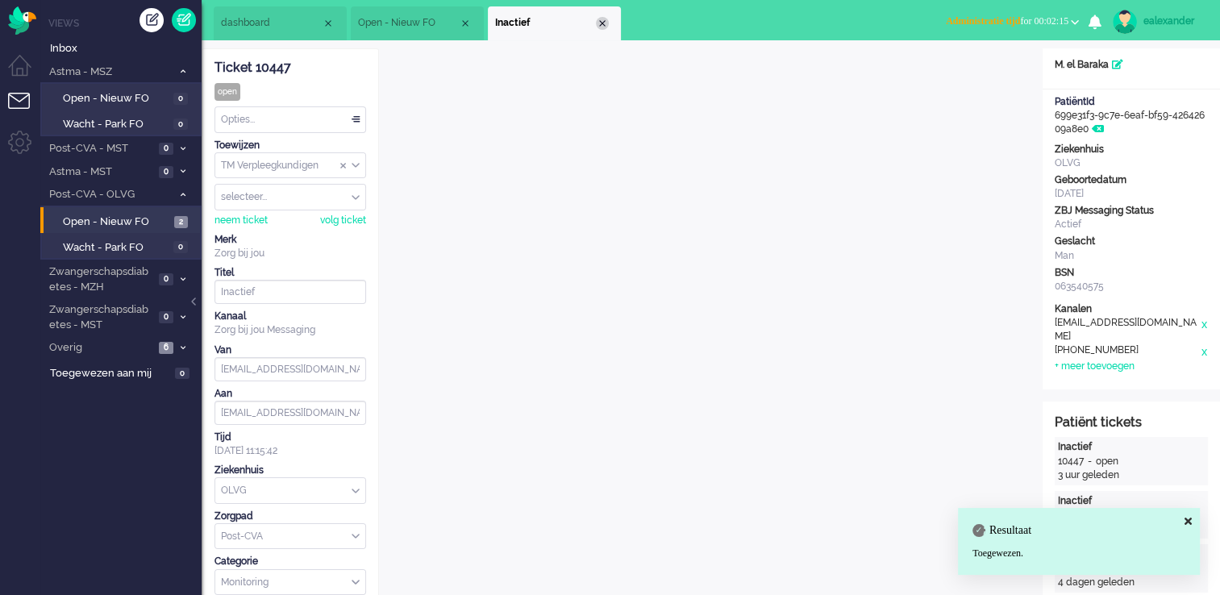
click at [605, 22] on div "Close tab" at bounding box center [602, 23] width 13 height 13
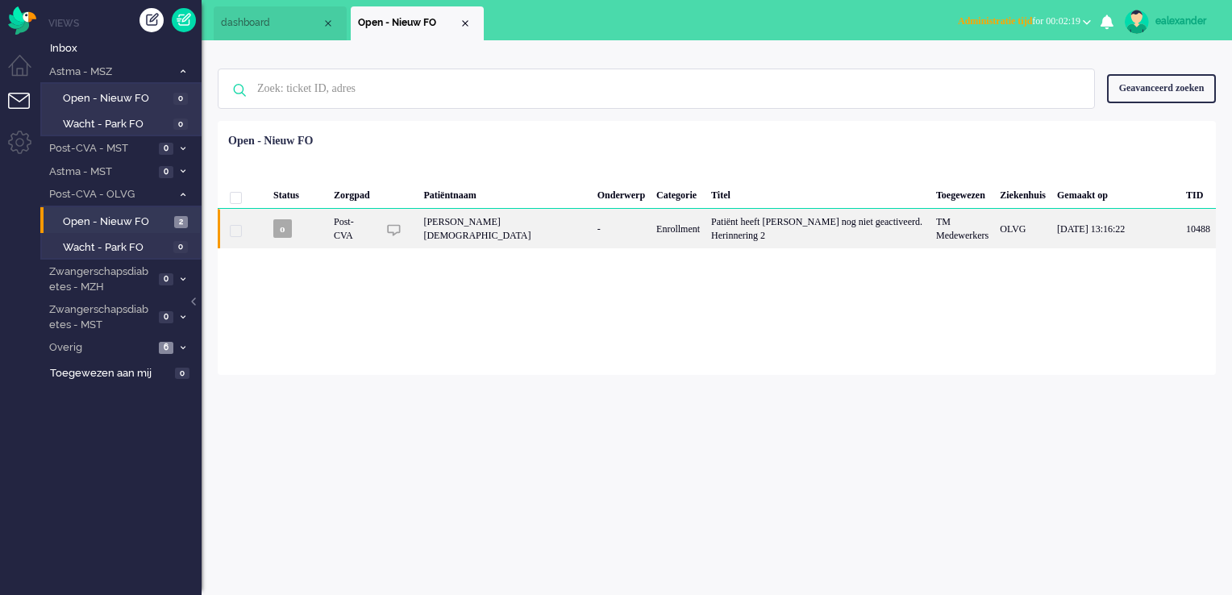
click at [730, 240] on div "Patiënt heeft [PERSON_NAME] nog niet geactiveerd. Herinnering 2" at bounding box center [817, 229] width 225 height 40
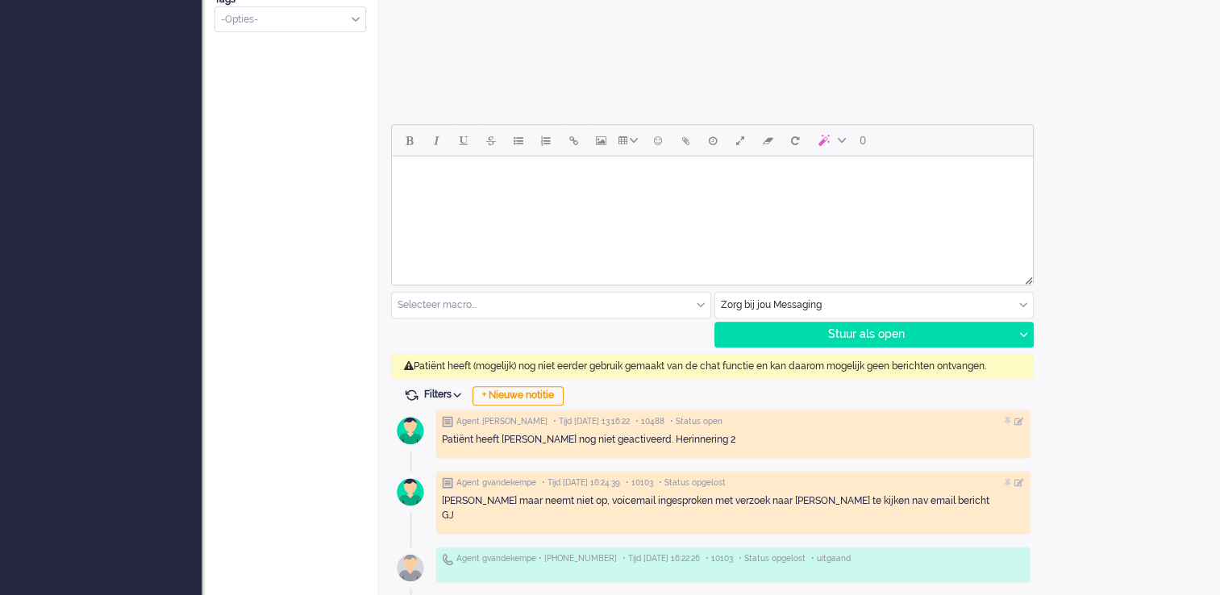
scroll to position [713, 0]
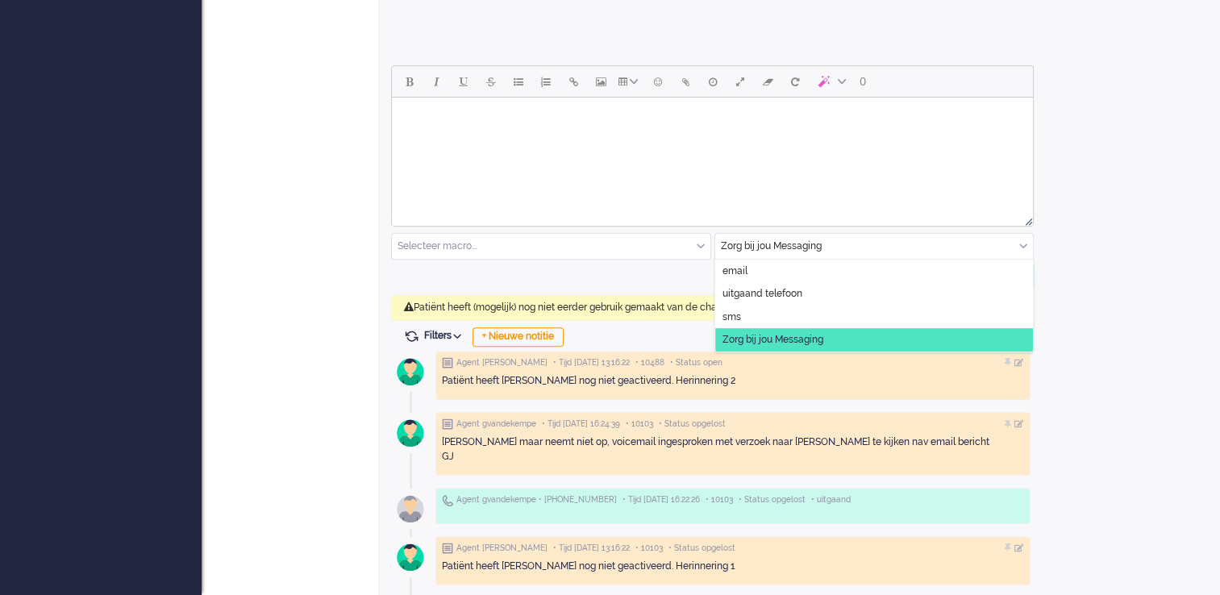
click at [1029, 248] on input "text" at bounding box center [874, 246] width 318 height 25
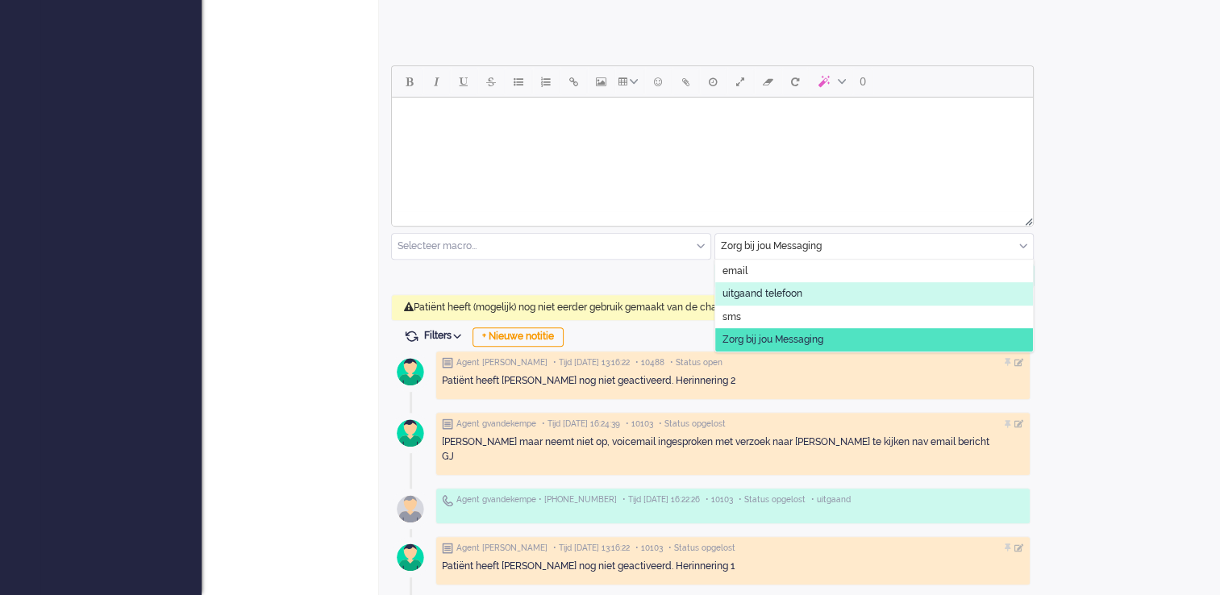
click at [838, 289] on li "uitgaand telefoon" at bounding box center [874, 293] width 318 height 23
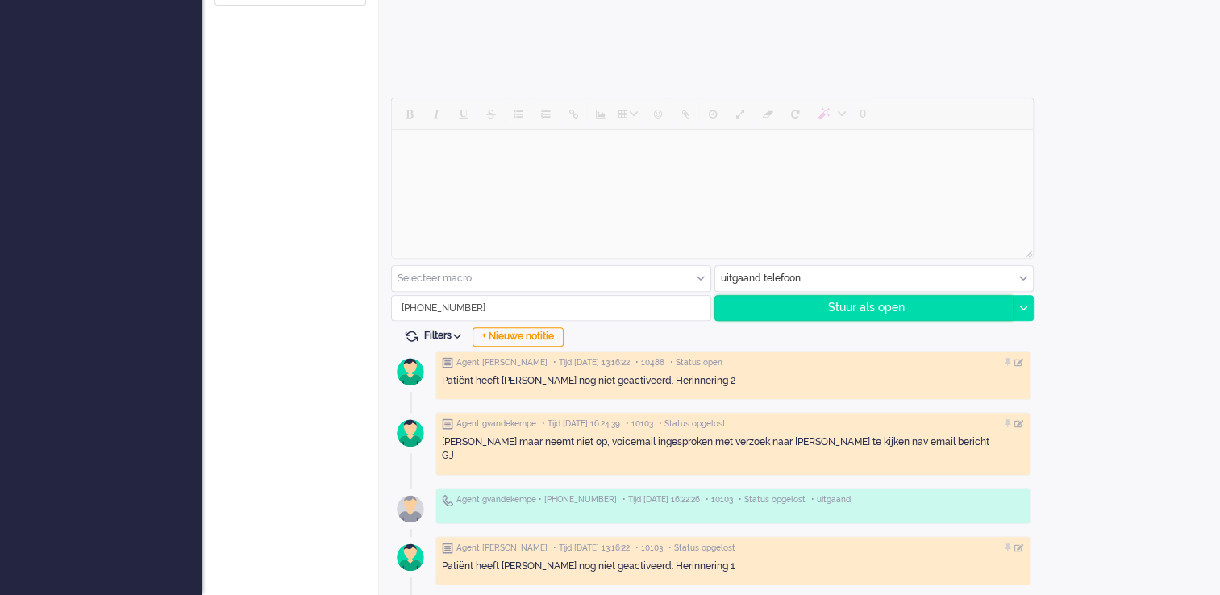
click at [923, 311] on div "Stuur als open" at bounding box center [864, 308] width 298 height 24
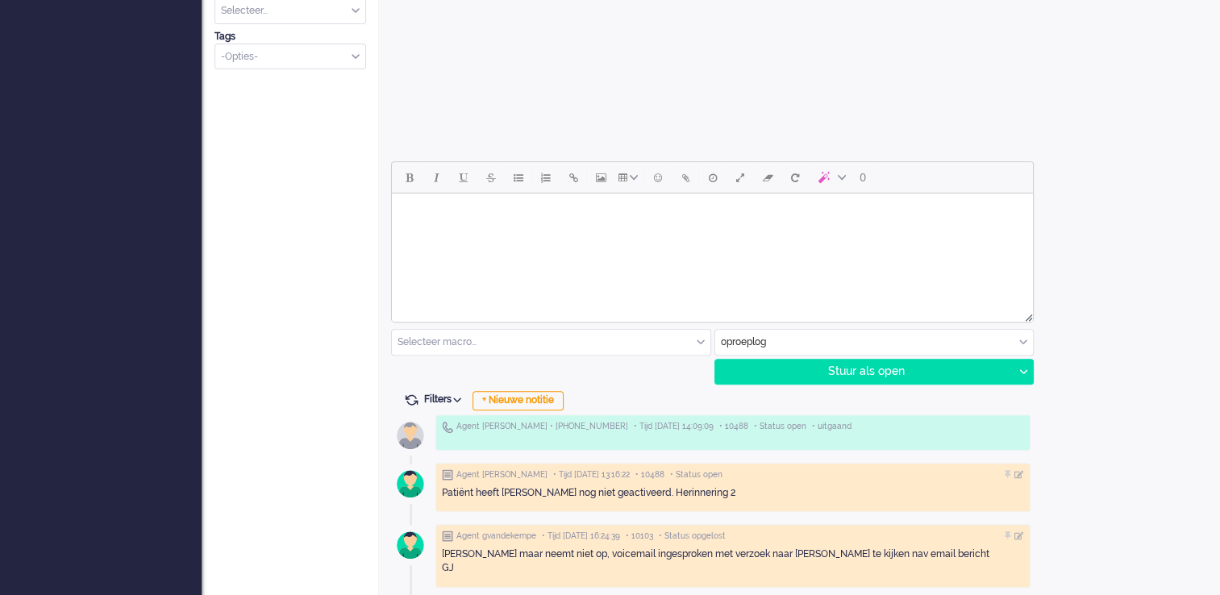
scroll to position [645, 0]
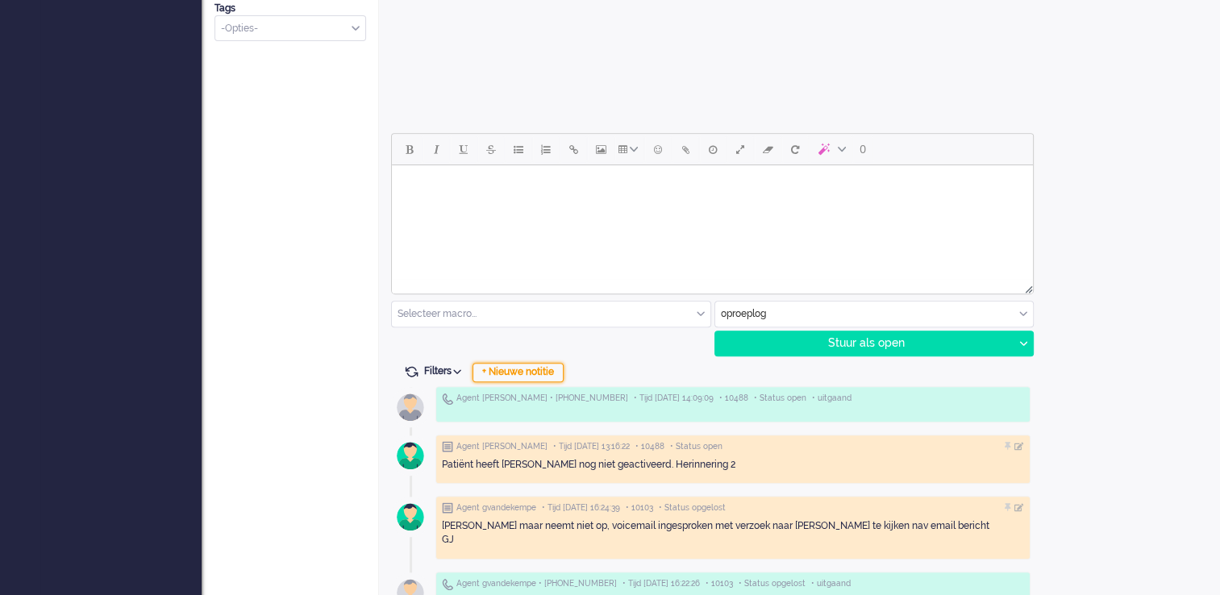
click at [514, 379] on div "+ Nieuwe notitie" at bounding box center [517, 372] width 91 height 19
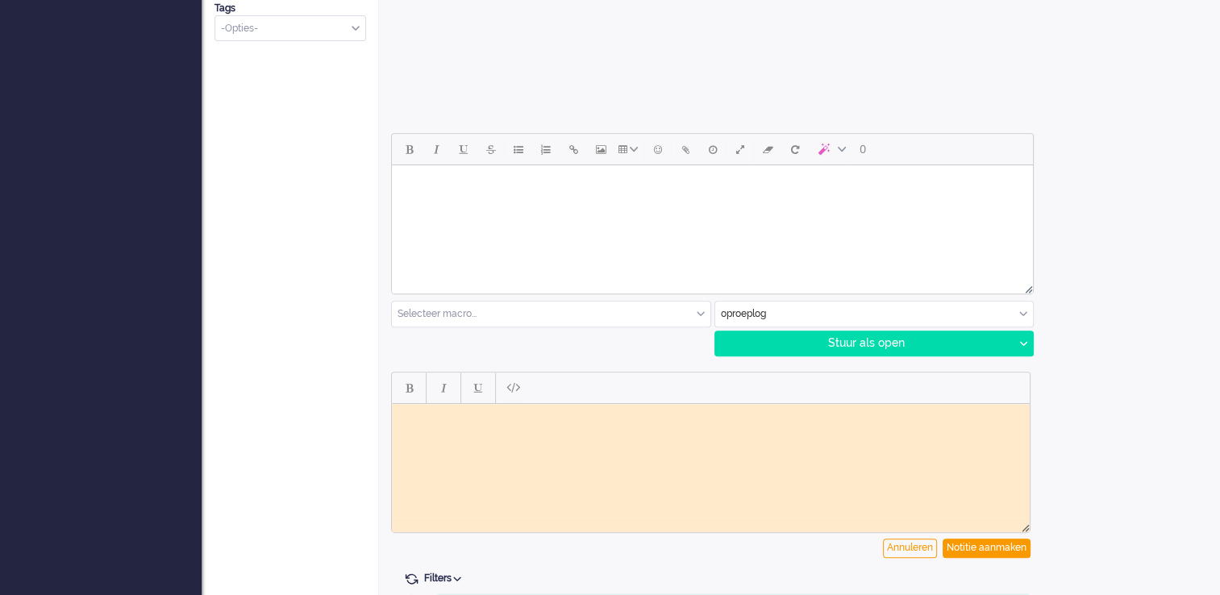
scroll to position [0, 0]
click at [488, 428] on html at bounding box center [711, 415] width 638 height 25
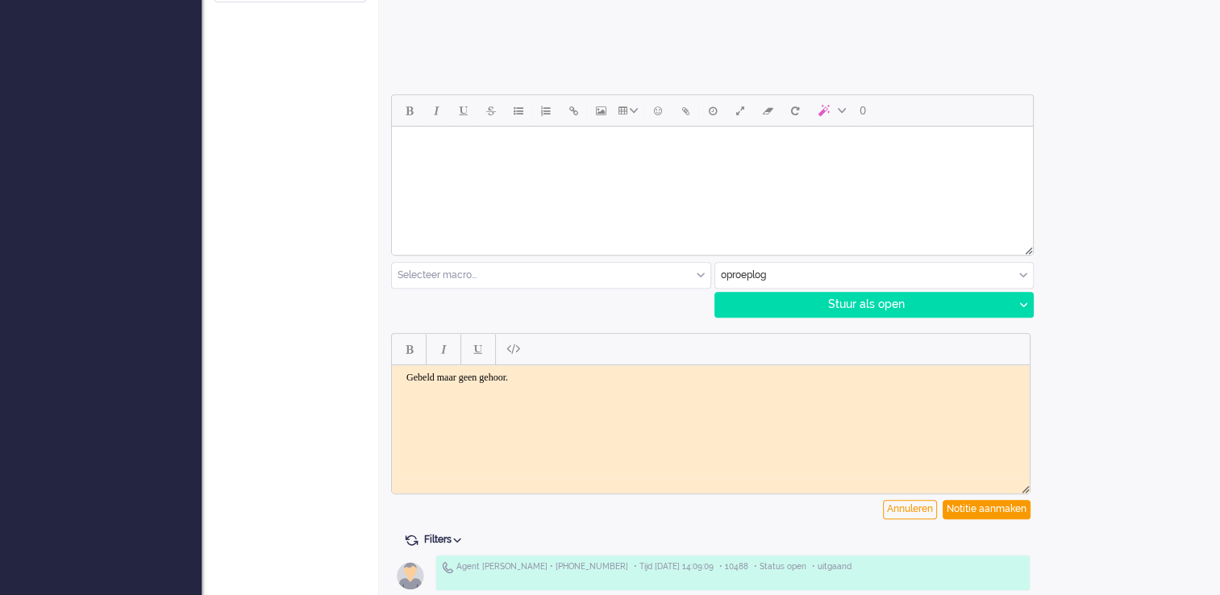
scroll to position [645, 0]
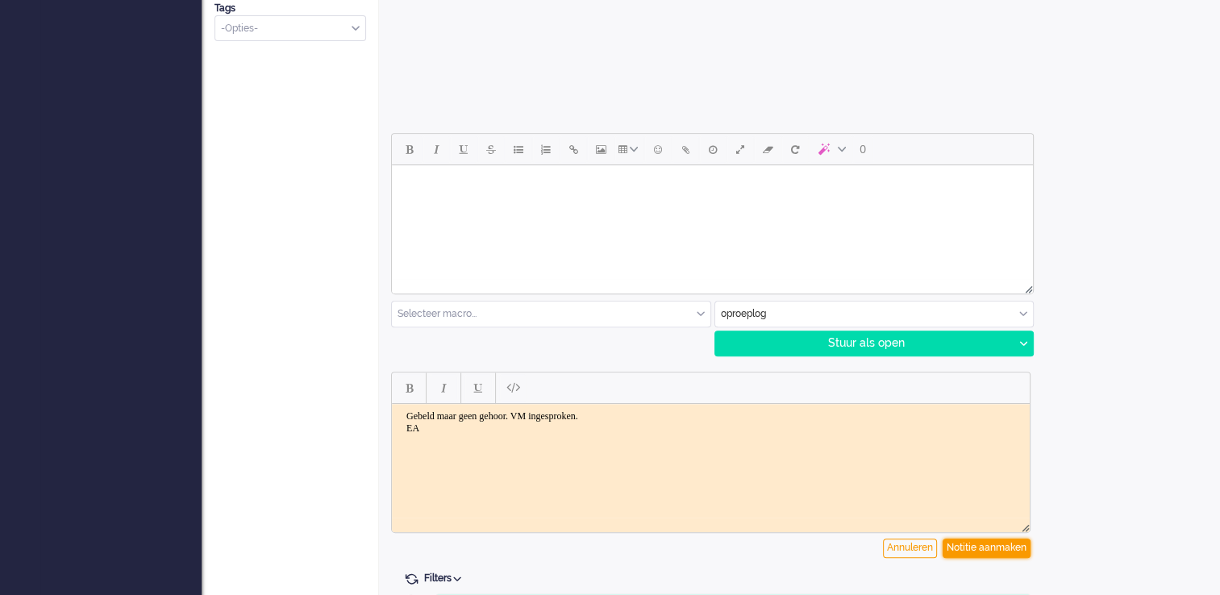
click at [1016, 550] on div "Notitie aanmaken" at bounding box center [986, 548] width 88 height 19
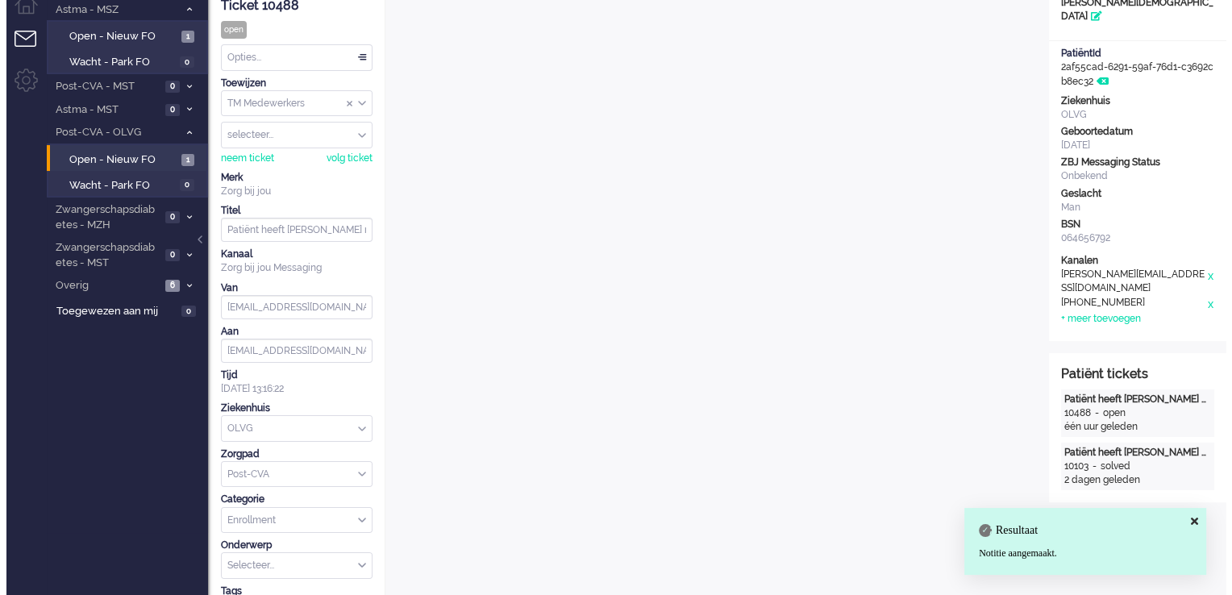
scroll to position [0, 0]
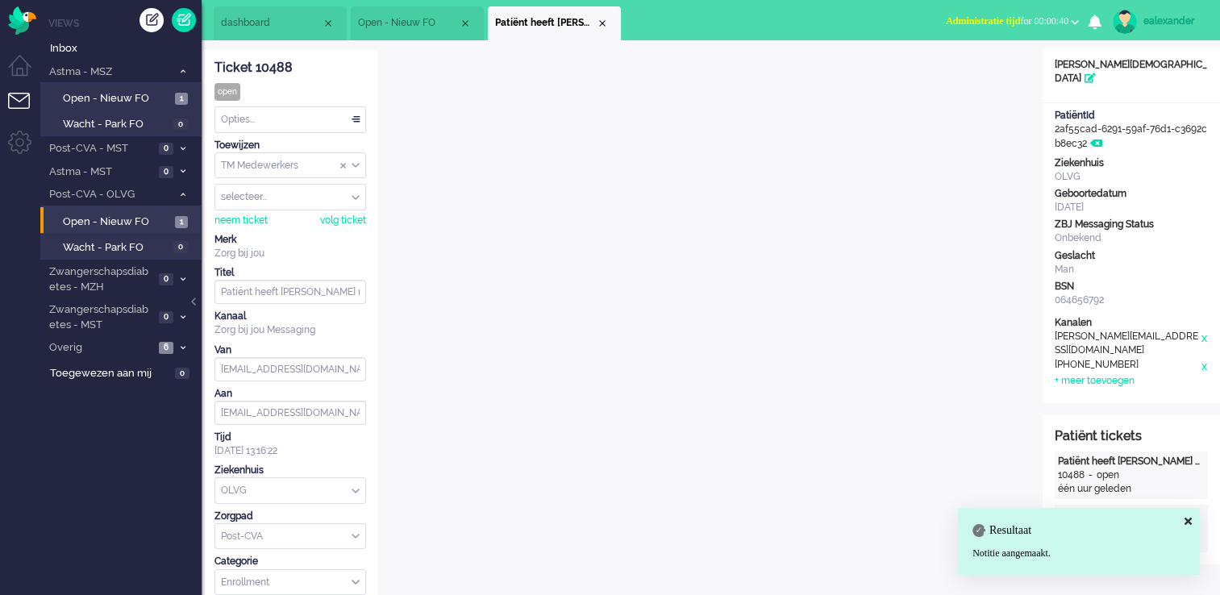
click at [345, 113] on div "Opties..." at bounding box center [290, 119] width 150 height 25
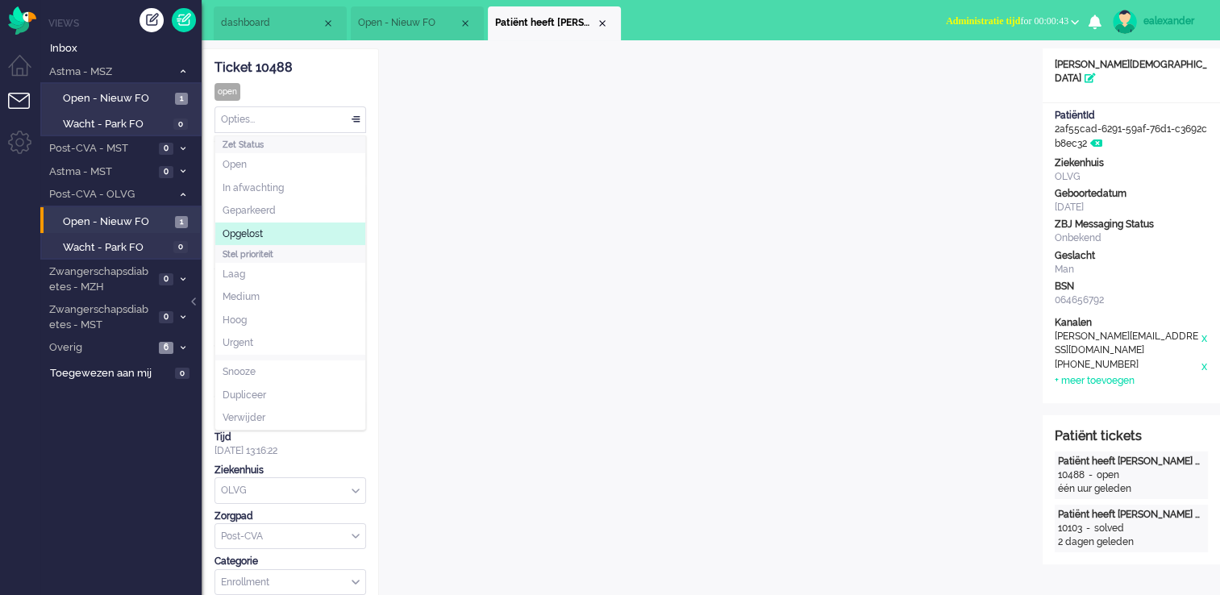
click at [273, 229] on li "Opgelost" at bounding box center [290, 234] width 150 height 23
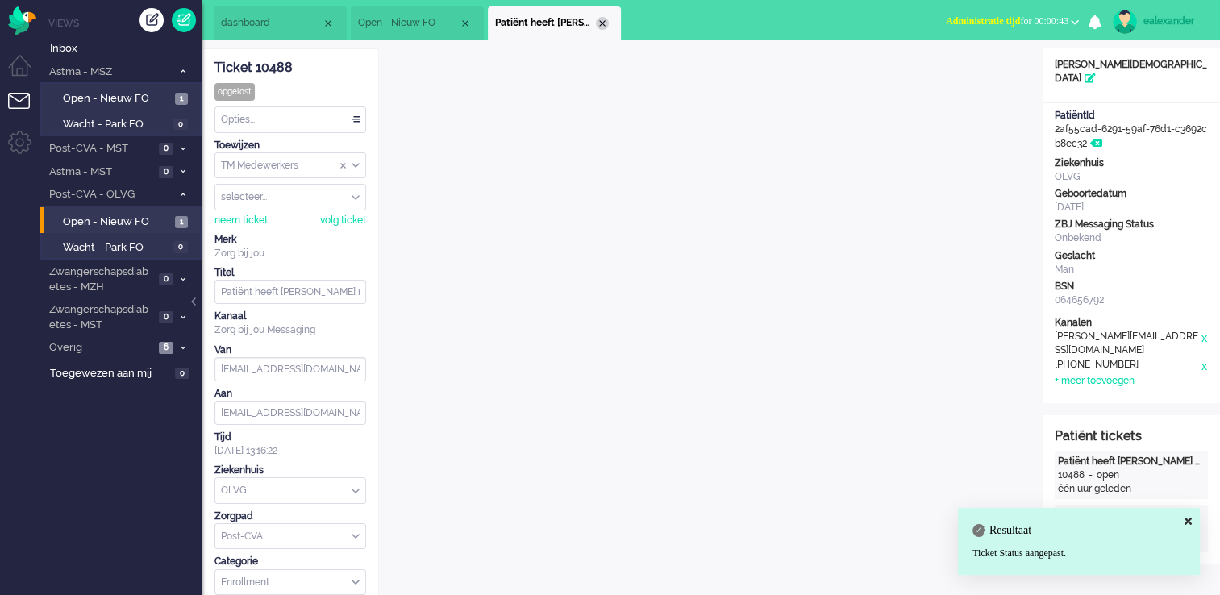
click at [607, 27] on div "Close tab" at bounding box center [602, 23] width 13 height 13
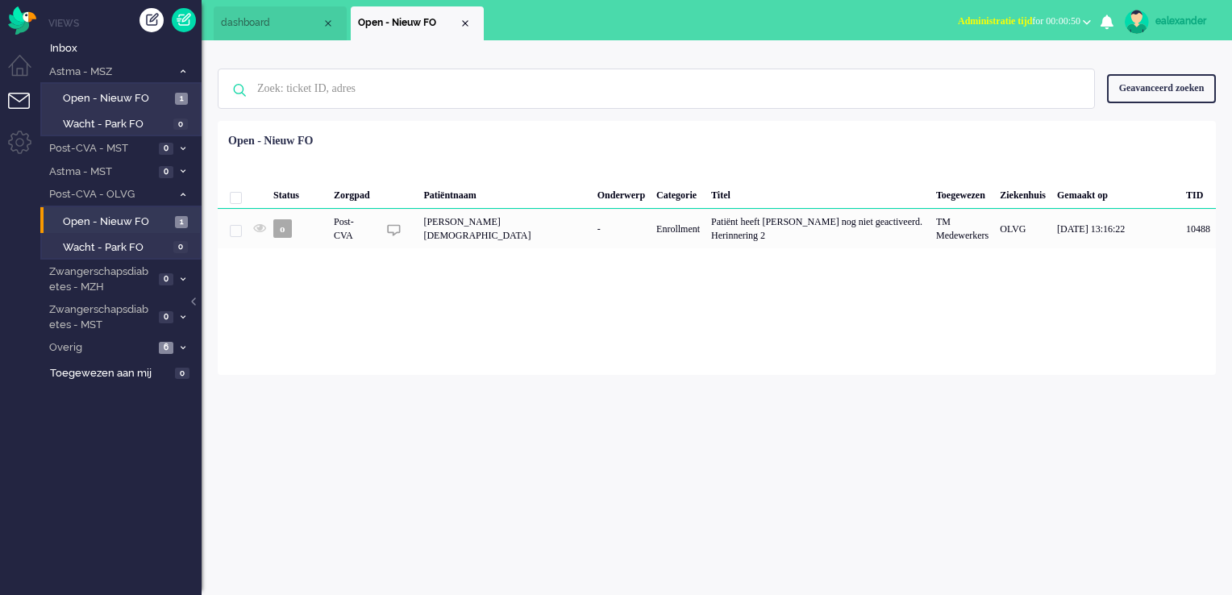
click at [1080, 11] on button "Administratie tijd for 00:00:50" at bounding box center [1024, 21] width 152 height 23
click at [987, 75] on label "Online" at bounding box center [1023, 72] width 127 height 14
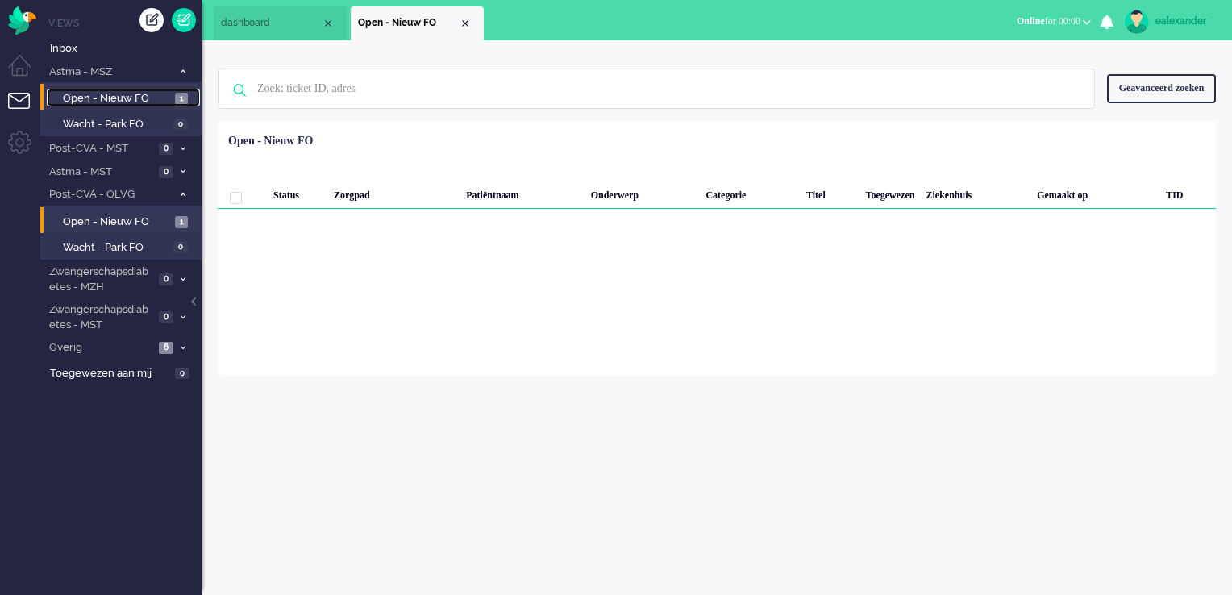
click at [156, 102] on span "Open - Nieuw FO" at bounding box center [117, 98] width 108 height 15
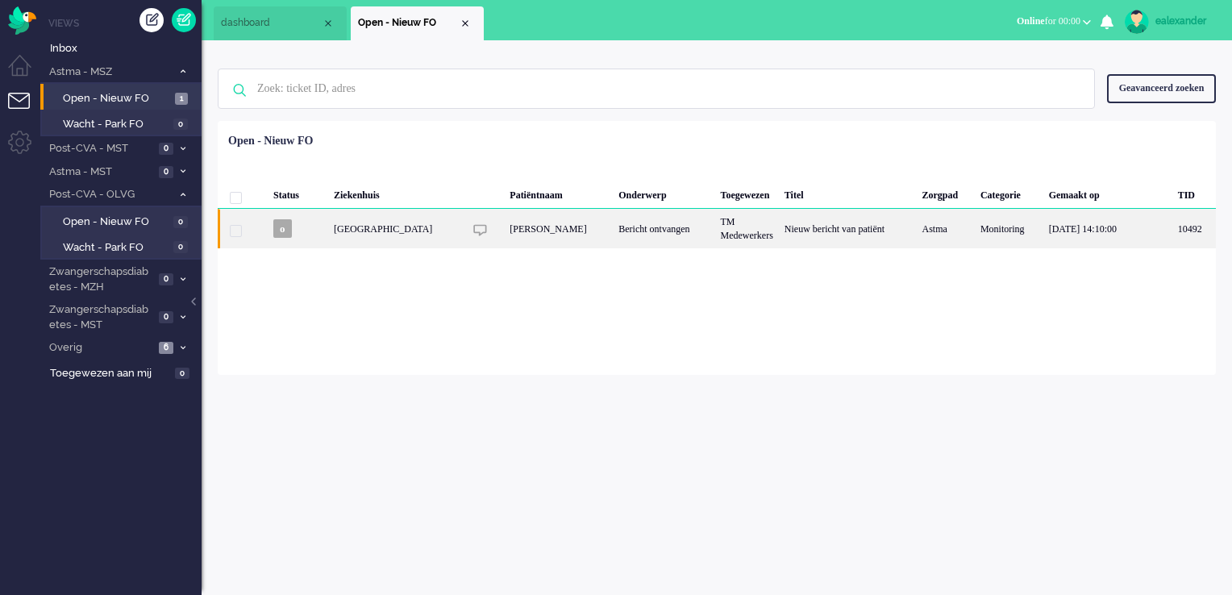
click at [645, 236] on div "Bericht ontvangen" at bounding box center [664, 229] width 102 height 40
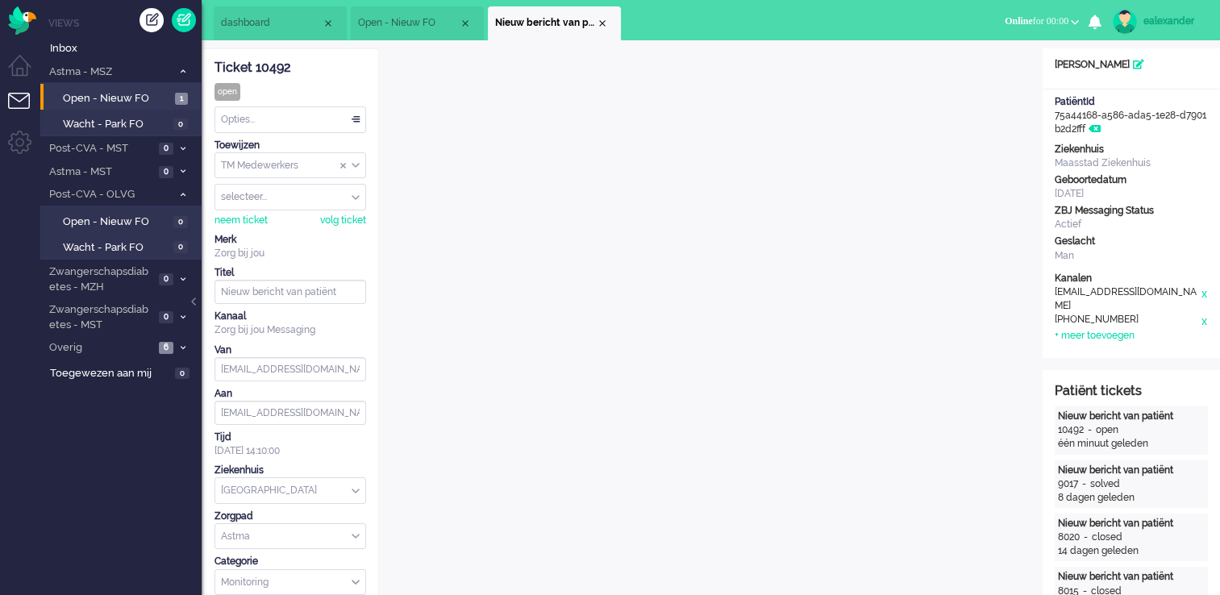
click at [359, 116] on div "Opties..." at bounding box center [290, 119] width 150 height 25
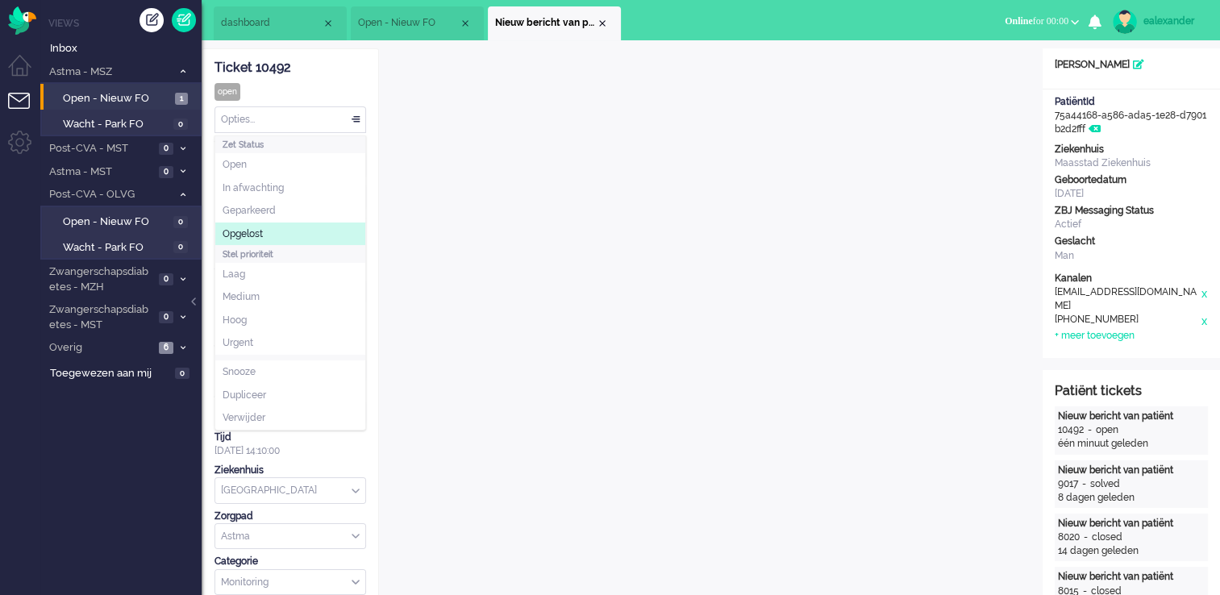
click at [325, 235] on li "Opgelost" at bounding box center [290, 234] width 150 height 23
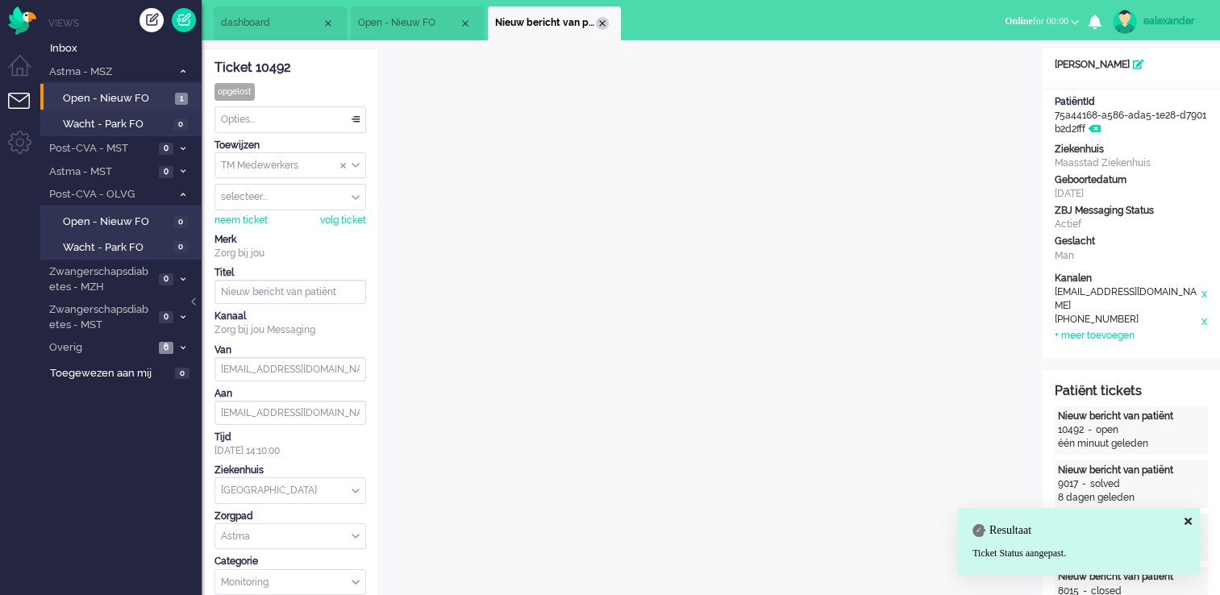
click at [605, 21] on div "Close tab" at bounding box center [602, 23] width 13 height 13
